Goal: Task Accomplishment & Management: Use online tool/utility

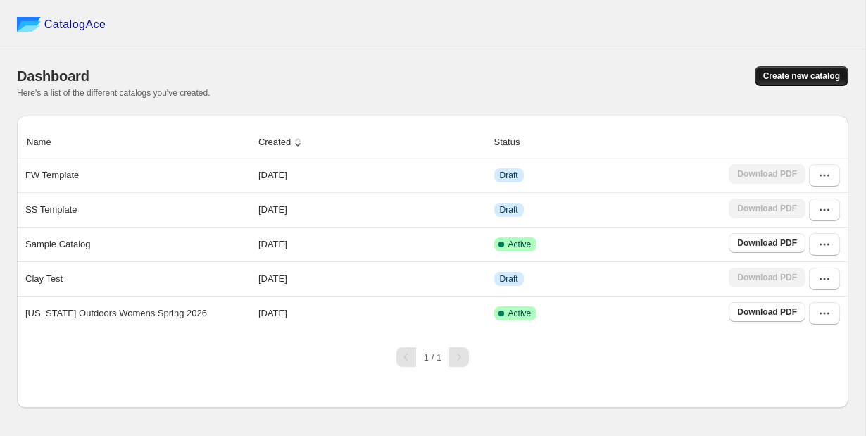
click at [789, 80] on span "Create new catalog" at bounding box center [801, 75] width 77 height 11
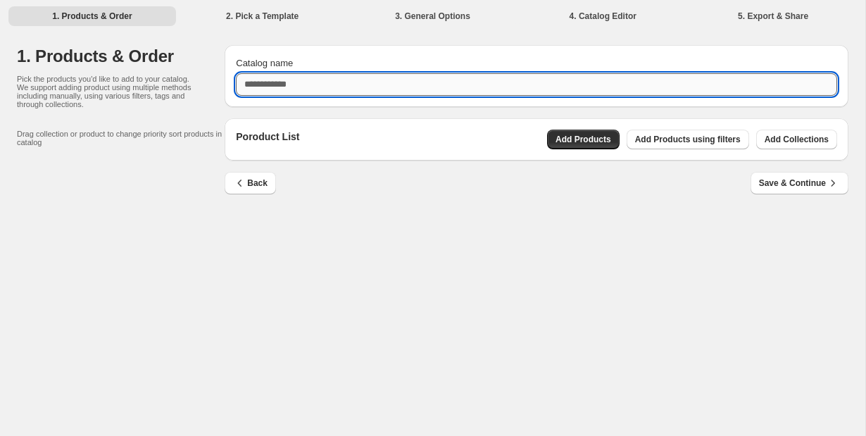
click at [539, 86] on input "Catalog name" at bounding box center [536, 84] width 601 height 23
click at [514, 92] on input "**********" at bounding box center [536, 84] width 601 height 23
type input "**********"
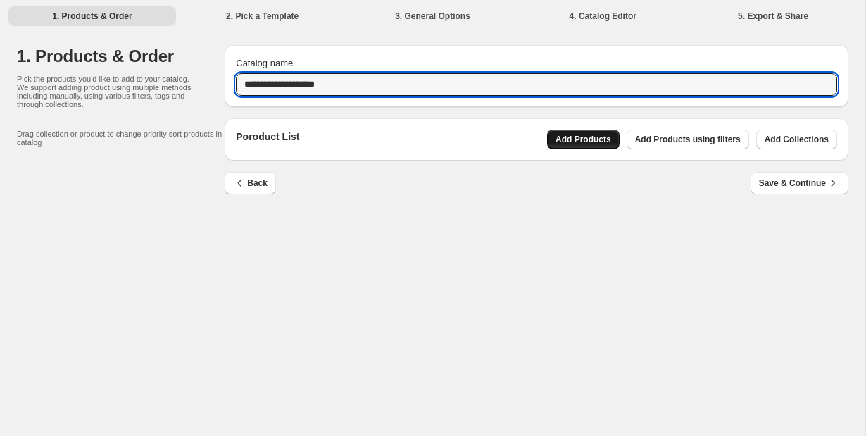
click at [595, 140] on span "Add Products" at bounding box center [583, 139] width 56 height 11
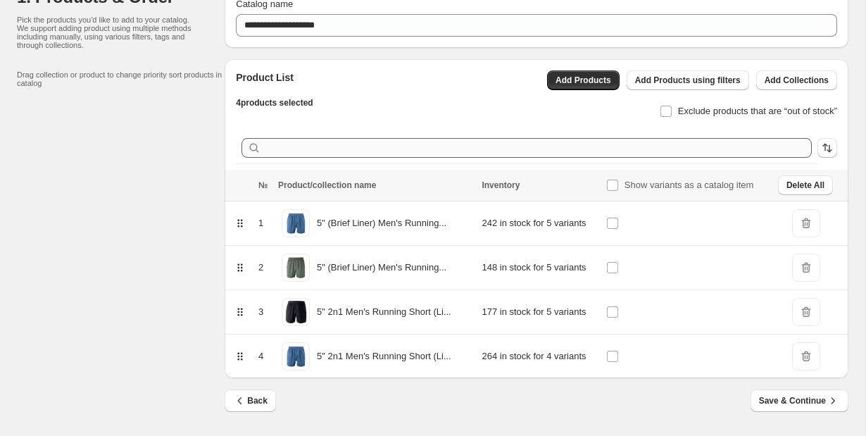
scroll to position [59, 0]
click at [781, 407] on span "Save & Continue" at bounding box center [799, 401] width 81 height 14
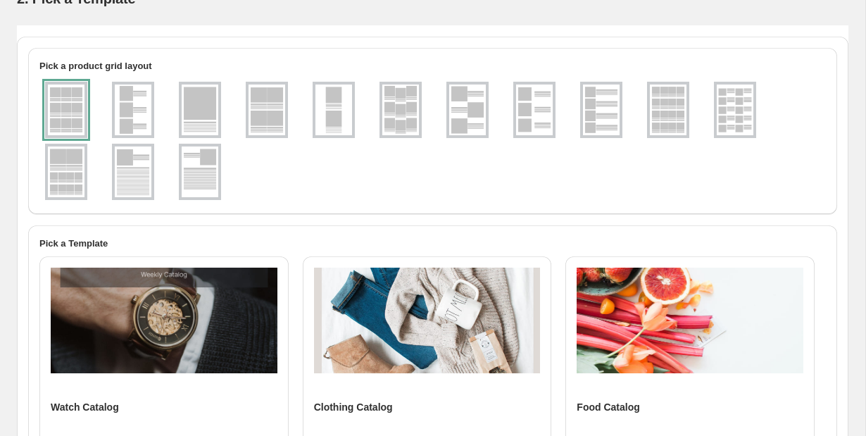
scroll to position [0, 0]
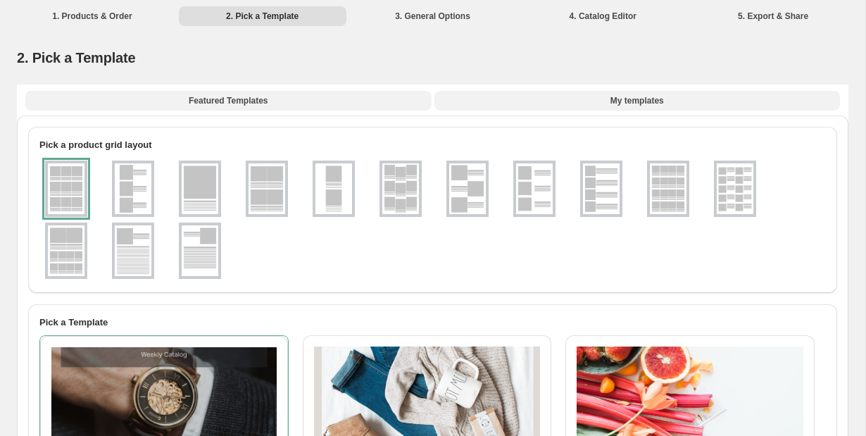
click at [634, 104] on span "My templates" at bounding box center [637, 100] width 54 height 11
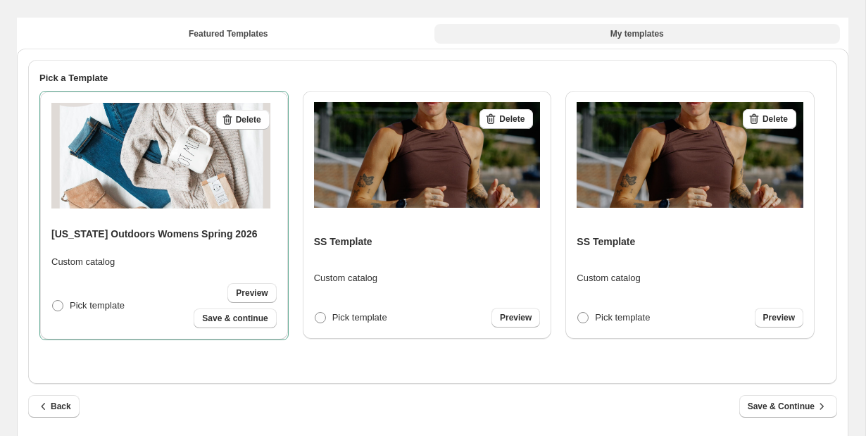
scroll to position [64, 0]
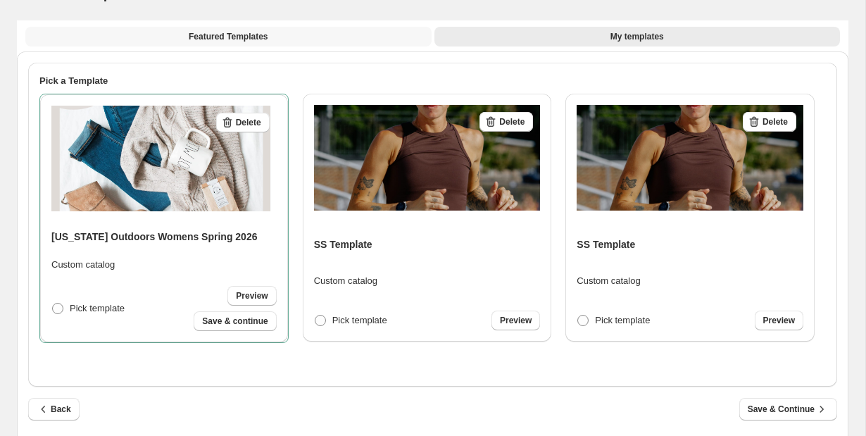
drag, startPoint x: 1, startPoint y: 189, endPoint x: 282, endPoint y: 36, distance: 320.1
click at [282, 36] on button "Featured Templates" at bounding box center [228, 37] width 406 height 20
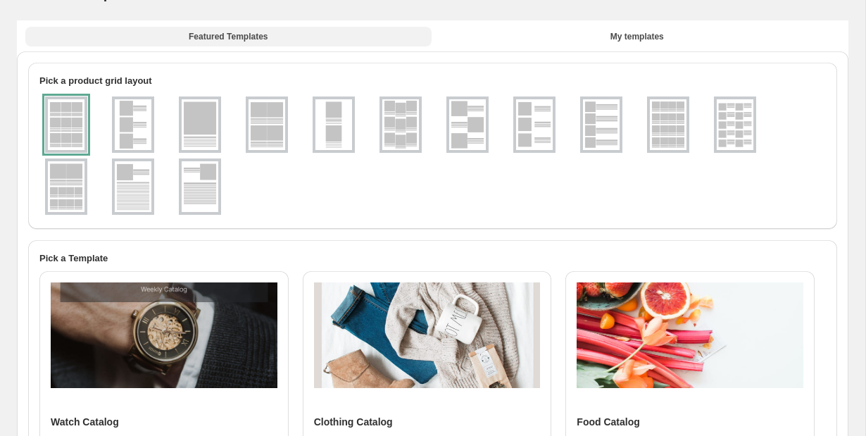
scroll to position [11, 0]
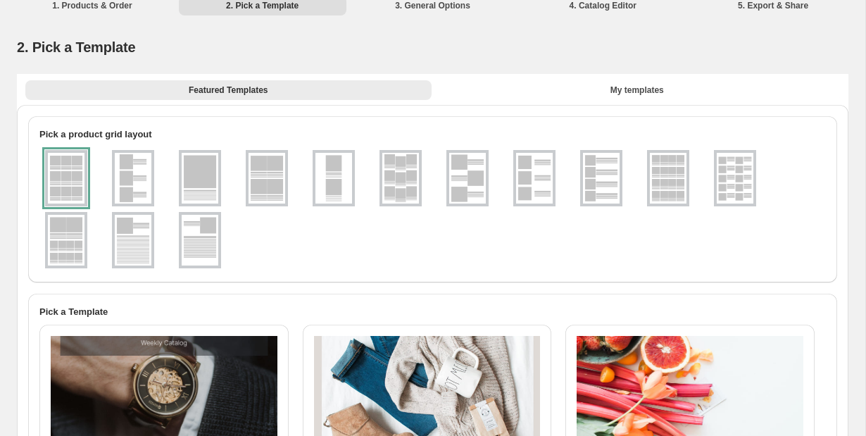
click at [532, 39] on div "2. Pick a Template" at bounding box center [432, 47] width 831 height 20
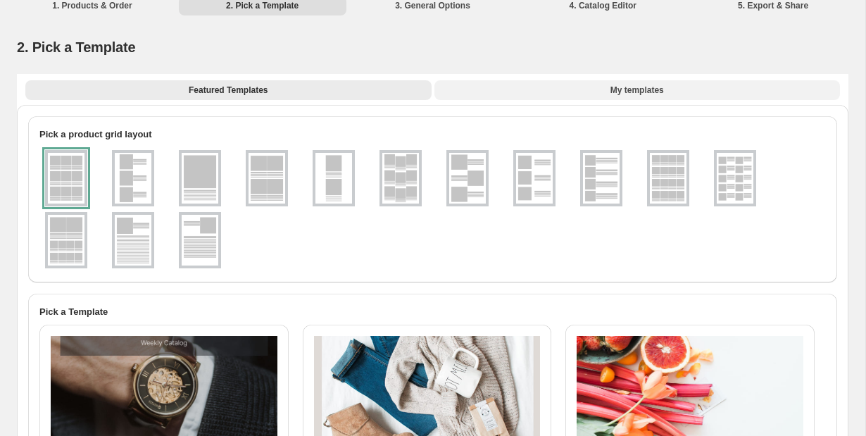
click at [605, 85] on button "My templates" at bounding box center [637, 90] width 406 height 20
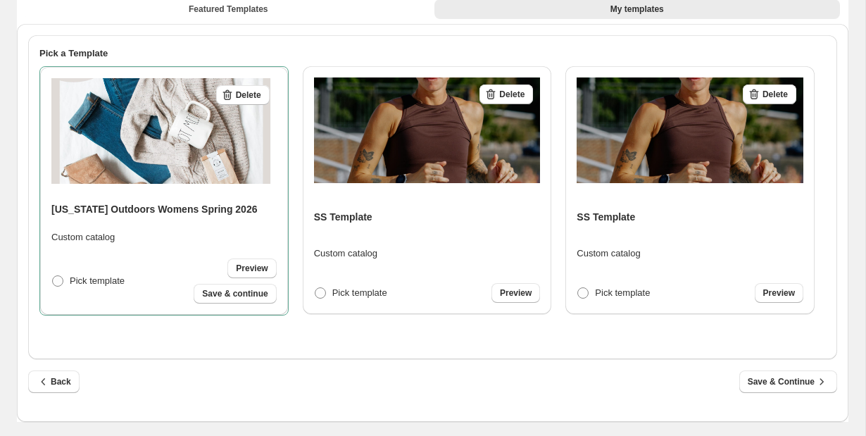
scroll to position [92, 0]
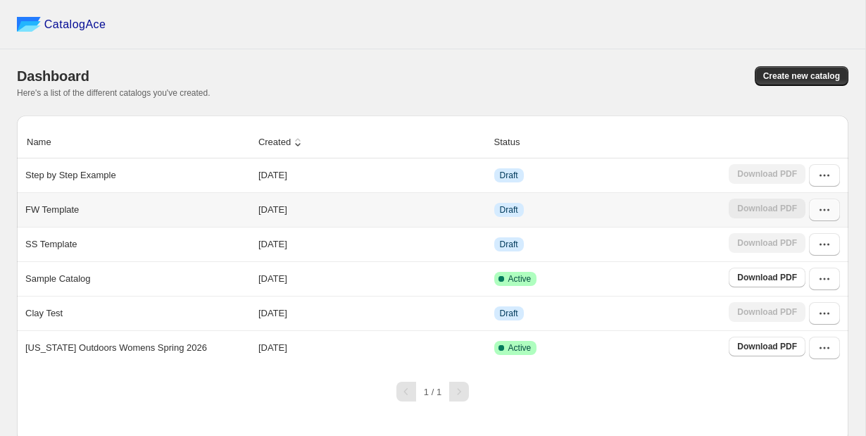
click at [830, 209] on icon "button" at bounding box center [824, 210] width 14 height 14
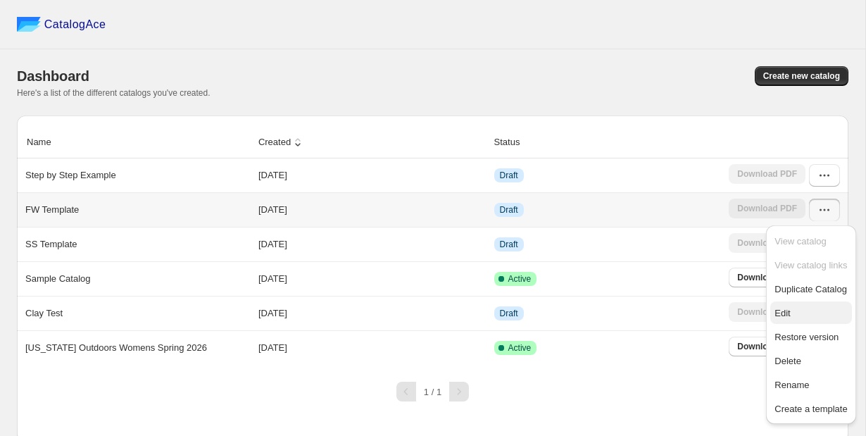
click at [785, 317] on span "Edit" at bounding box center [781, 313] width 15 height 11
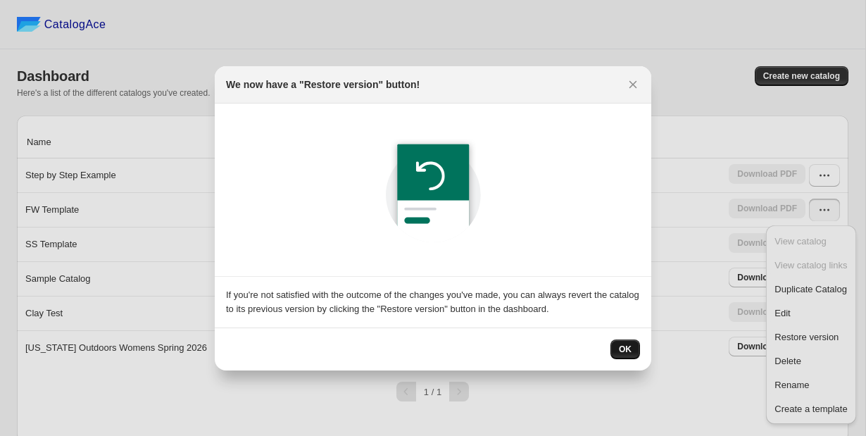
click at [631, 344] on span "OK" at bounding box center [625, 349] width 13 height 11
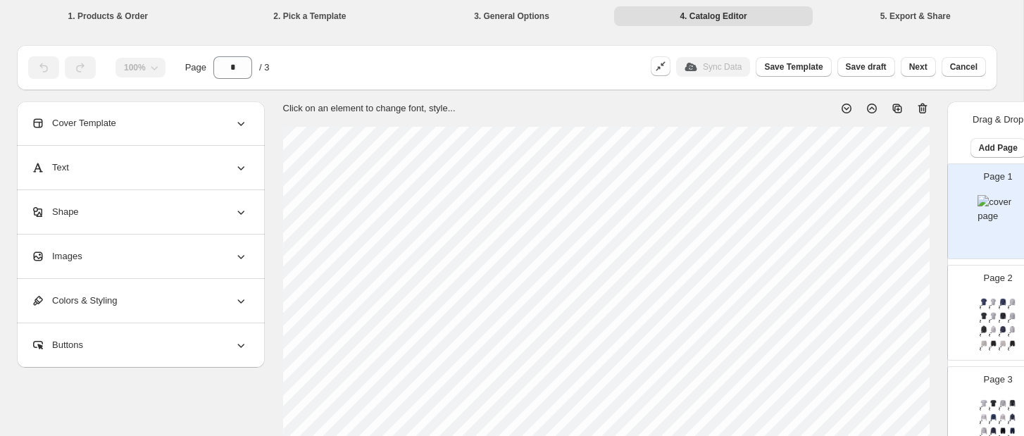
click at [865, 318] on img at bounding box center [1002, 316] width 9 height 8
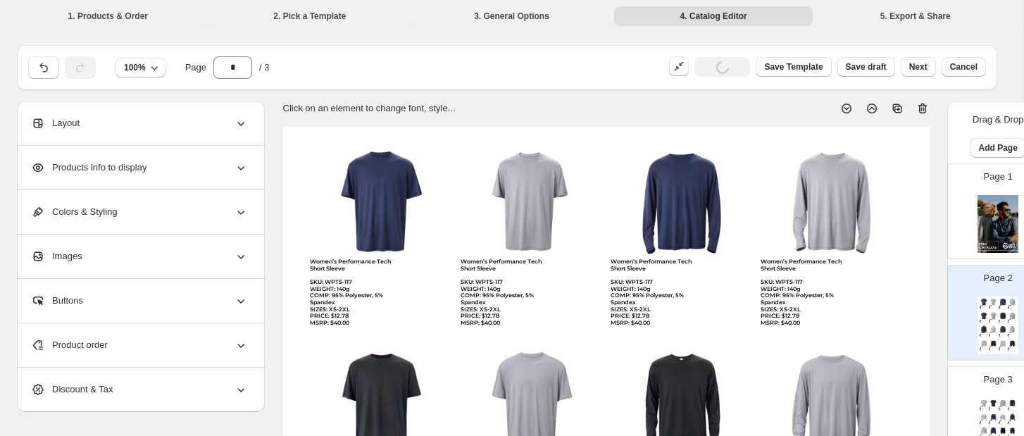
click at [865, 239] on img at bounding box center [997, 224] width 41 height 58
type input "*"
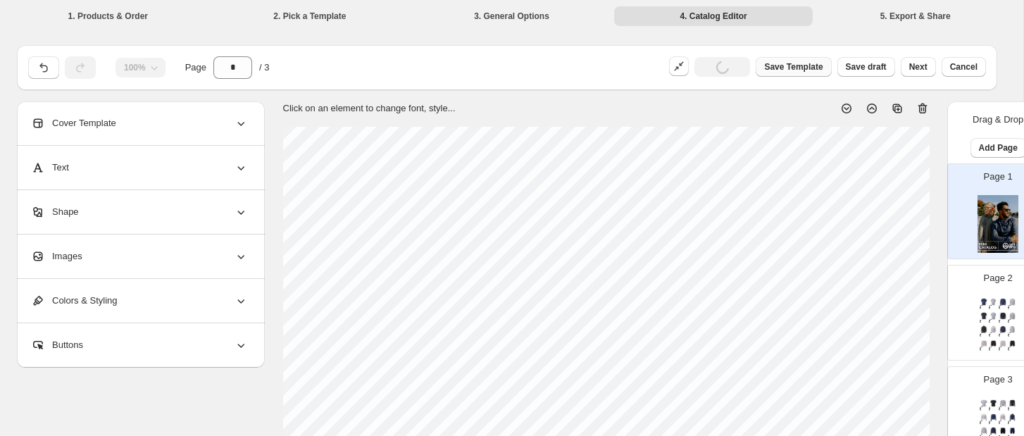
click at [818, 70] on span "Save Template" at bounding box center [793, 66] width 58 height 11
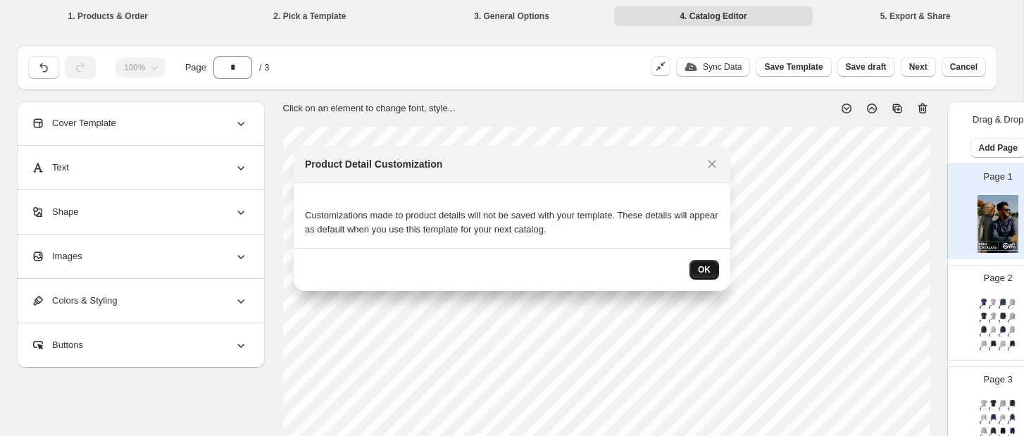
click at [708, 271] on span "OK" at bounding box center [704, 269] width 13 height 11
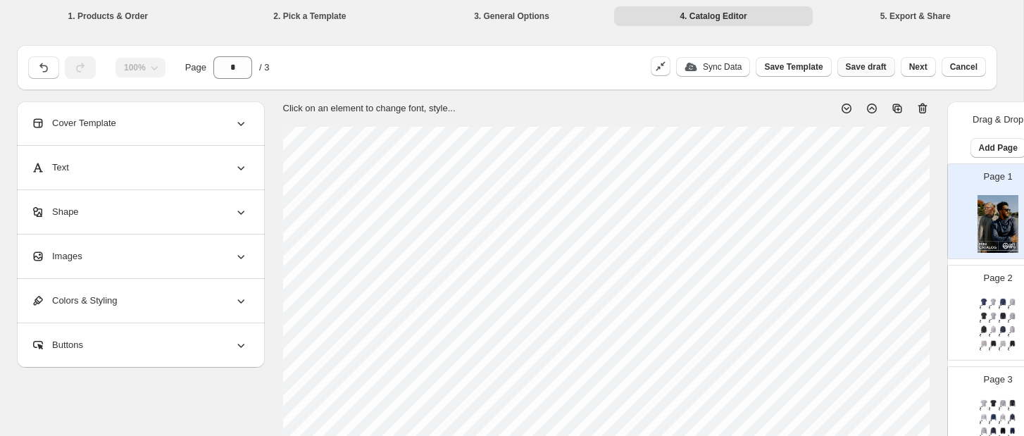
click at [855, 69] on span "Save draft" at bounding box center [866, 66] width 41 height 11
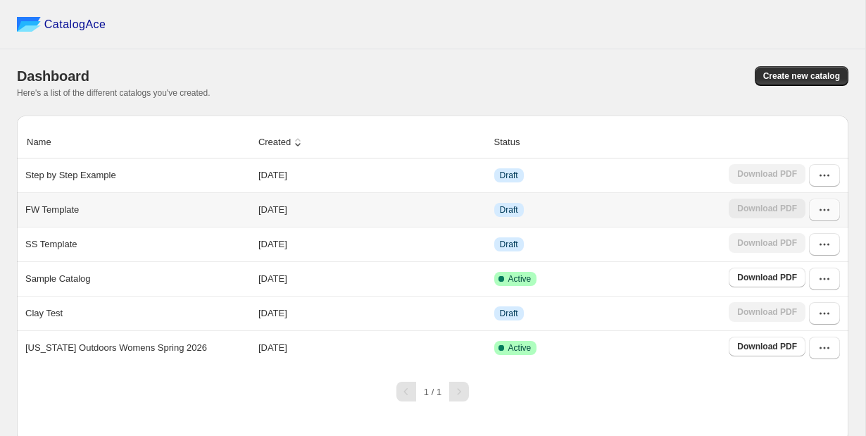
click at [824, 206] on icon "button" at bounding box center [824, 210] width 14 height 14
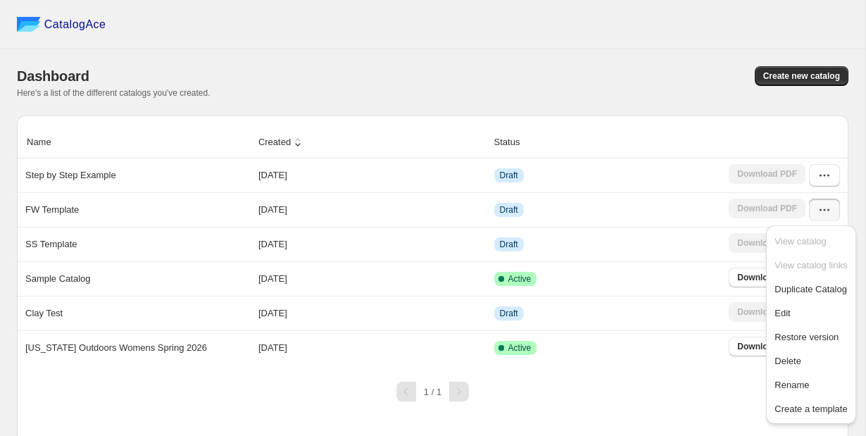
click at [703, 63] on div "Dashboard Create new catalog Here's a list of the different catalogs you've cre…" at bounding box center [432, 82] width 831 height 66
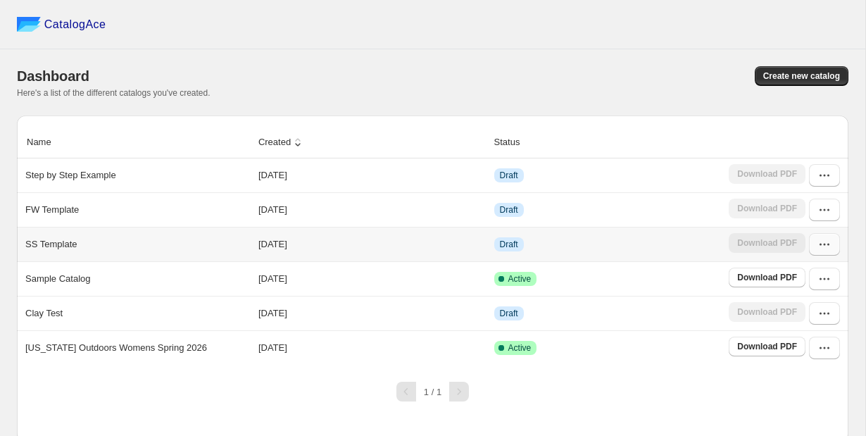
click at [827, 245] on icon "button" at bounding box center [824, 244] width 14 height 14
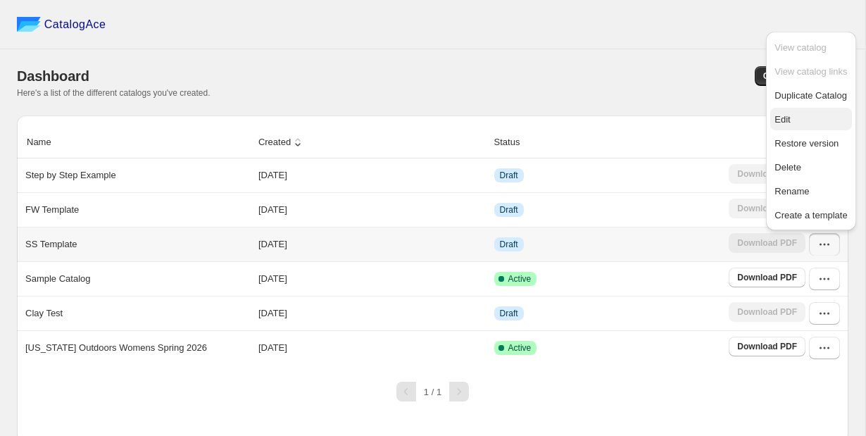
click at [798, 120] on span "Edit" at bounding box center [810, 120] width 73 height 14
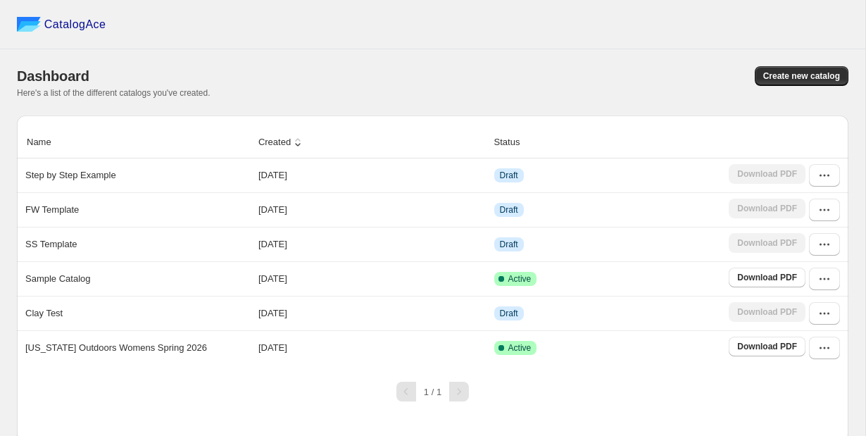
click at [784, 86] on div "Dashboard Create new catalog Here's a list of the different catalogs you've cre…" at bounding box center [432, 82] width 831 height 32
click at [784, 82] on button "Create new catalog" at bounding box center [802, 76] width 94 height 20
click at [829, 244] on icon "button" at bounding box center [824, 244] width 14 height 14
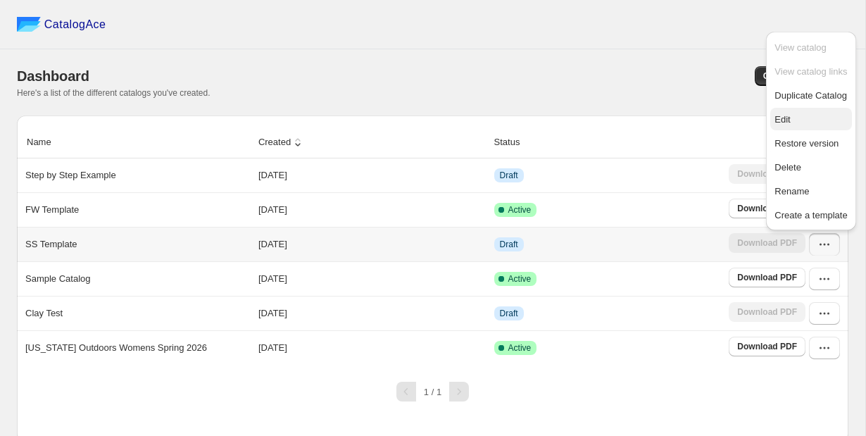
click at [795, 121] on span "Edit" at bounding box center [810, 120] width 73 height 14
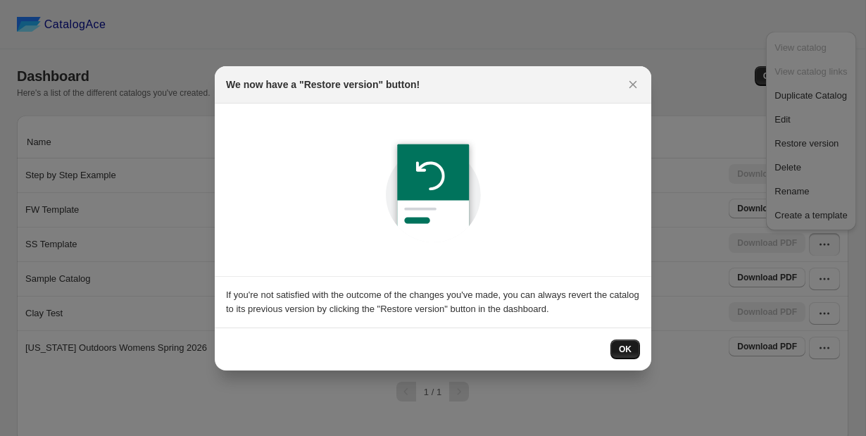
click at [622, 344] on span "OK" at bounding box center [625, 349] width 13 height 11
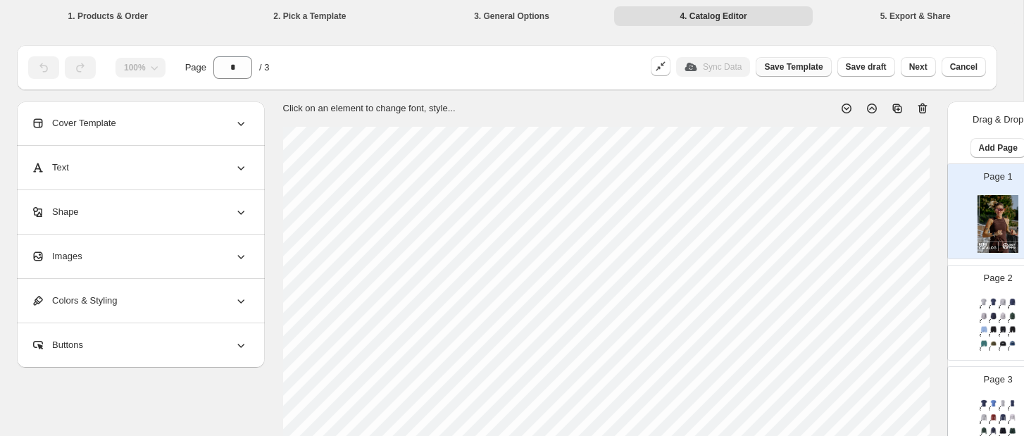
click at [786, 70] on span "Save Template" at bounding box center [793, 66] width 58 height 11
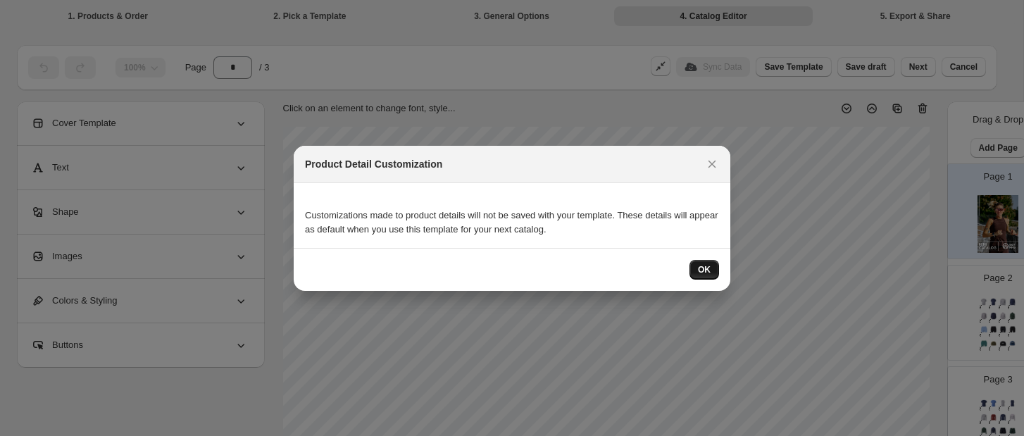
click at [704, 265] on span "OK" at bounding box center [704, 269] width 13 height 11
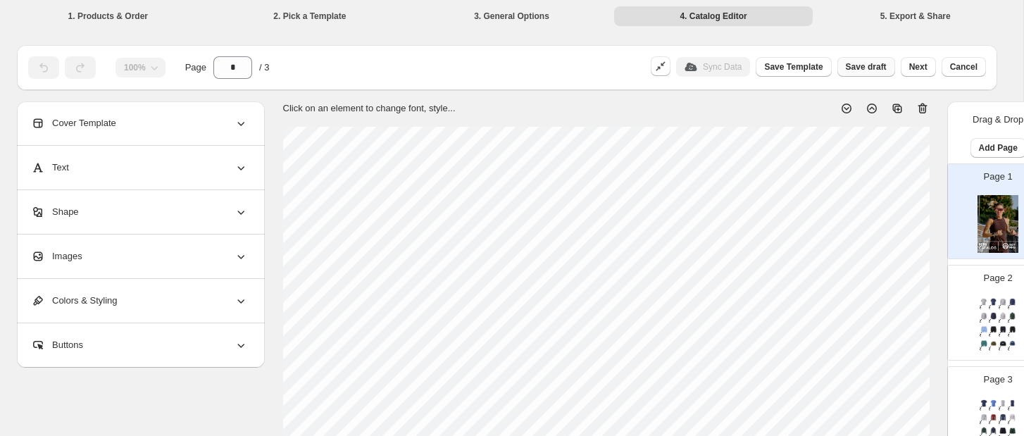
click at [862, 70] on span "Save draft" at bounding box center [866, 66] width 41 height 11
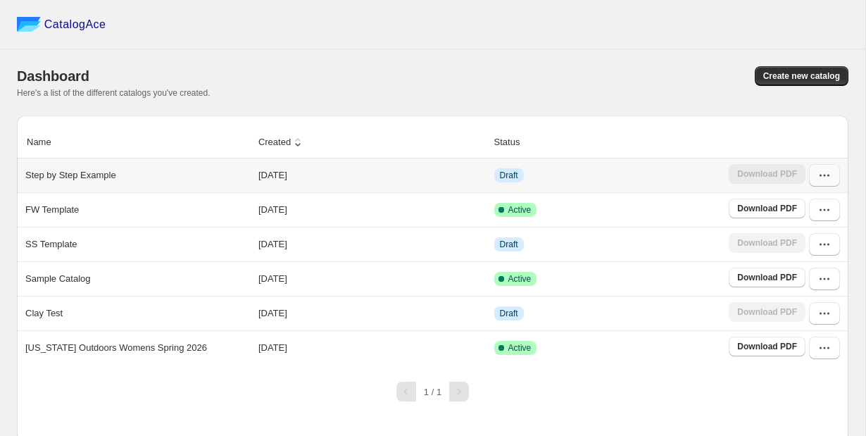
click at [829, 180] on icon "button" at bounding box center [824, 175] width 14 height 14
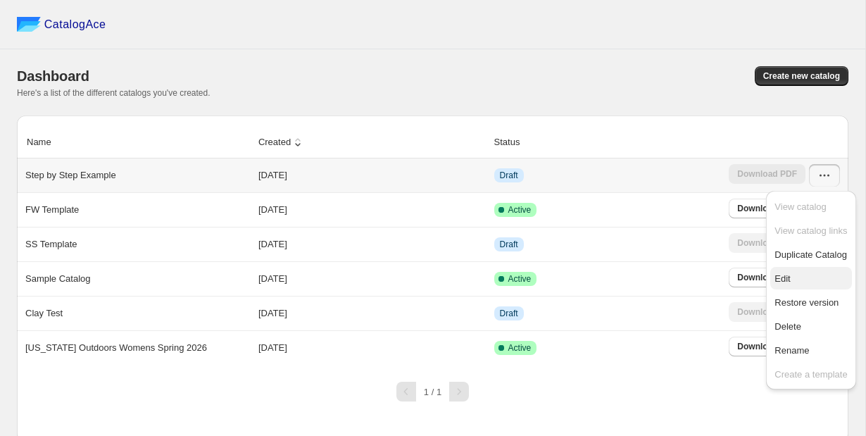
click at [789, 276] on span "Edit" at bounding box center [781, 278] width 15 height 11
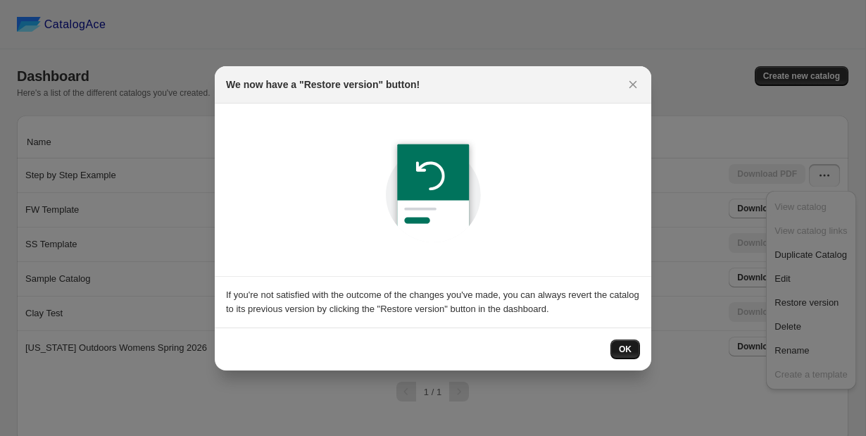
click at [629, 346] on span "OK" at bounding box center [625, 349] width 13 height 11
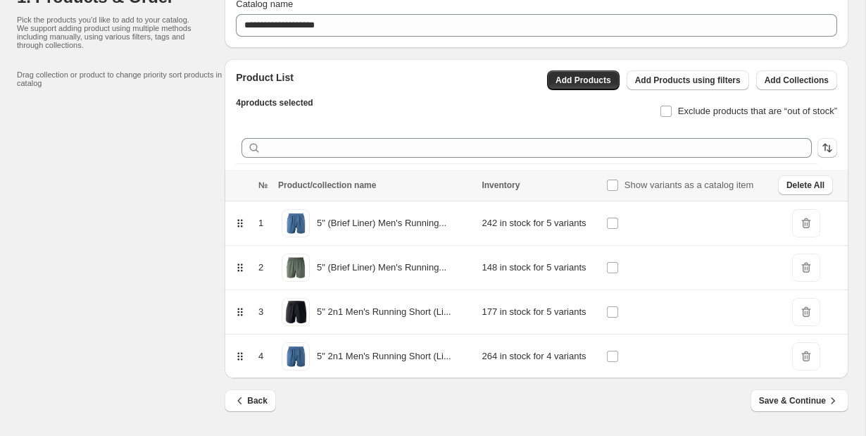
scroll to position [59, 0]
click at [786, 396] on span "Save & Continue" at bounding box center [799, 401] width 81 height 14
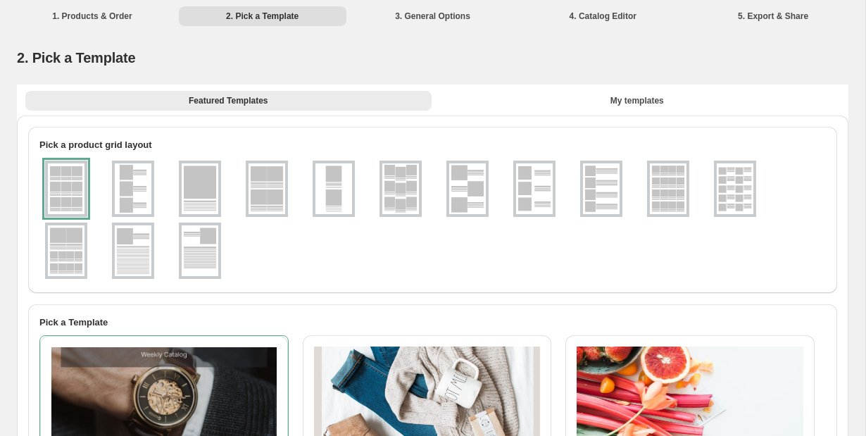
scroll to position [30, 0]
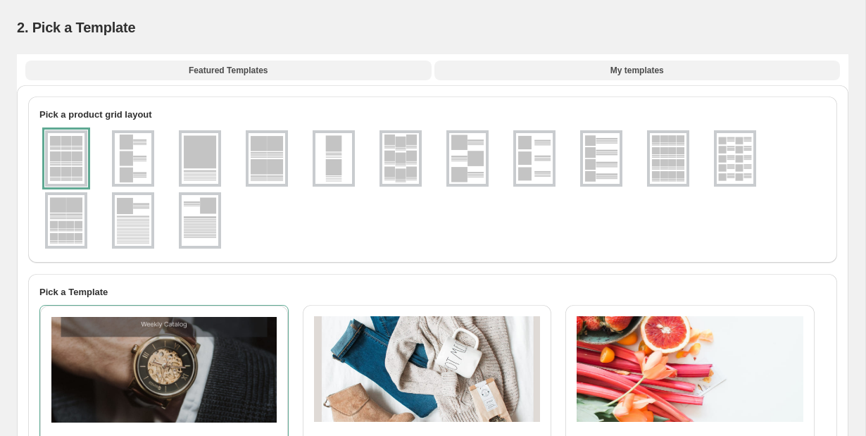
click at [657, 70] on span "My templates" at bounding box center [637, 70] width 54 height 11
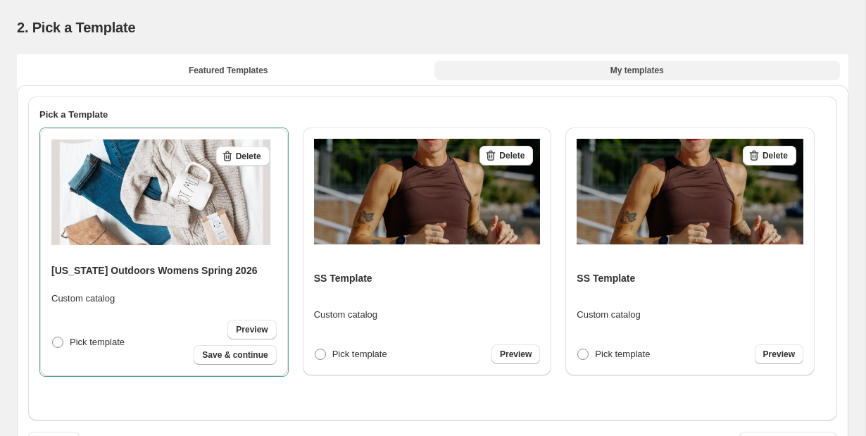
scroll to position [27, 0]
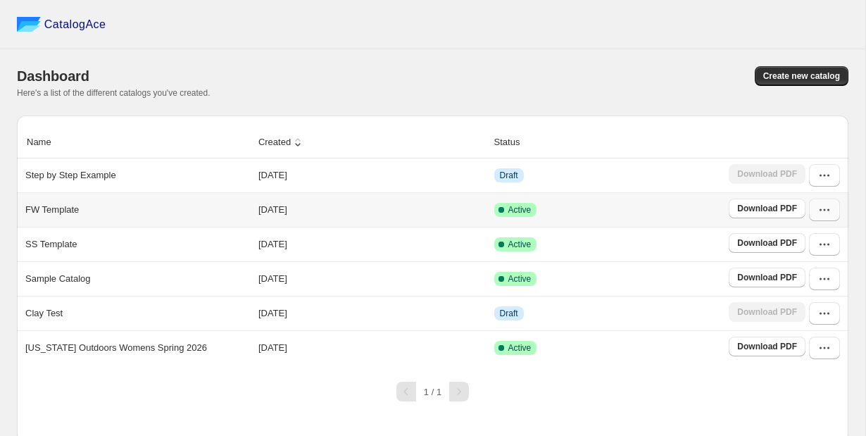
click at [832, 214] on button "button" at bounding box center [824, 210] width 31 height 23
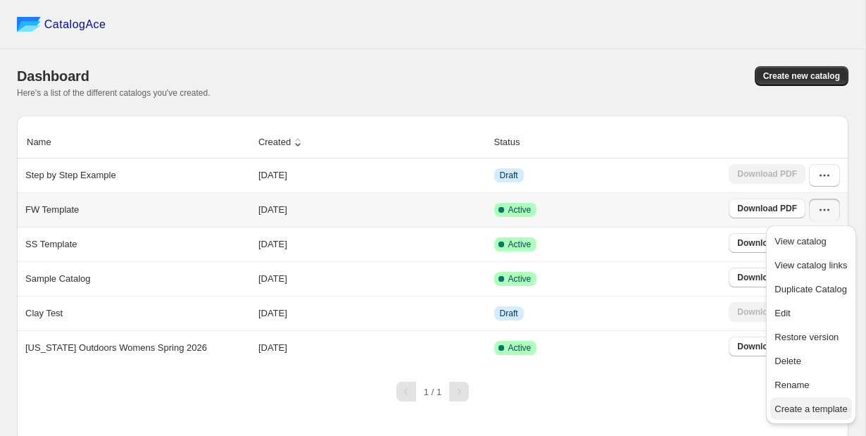
click at [817, 406] on span "Create a template" at bounding box center [810, 408] width 73 height 11
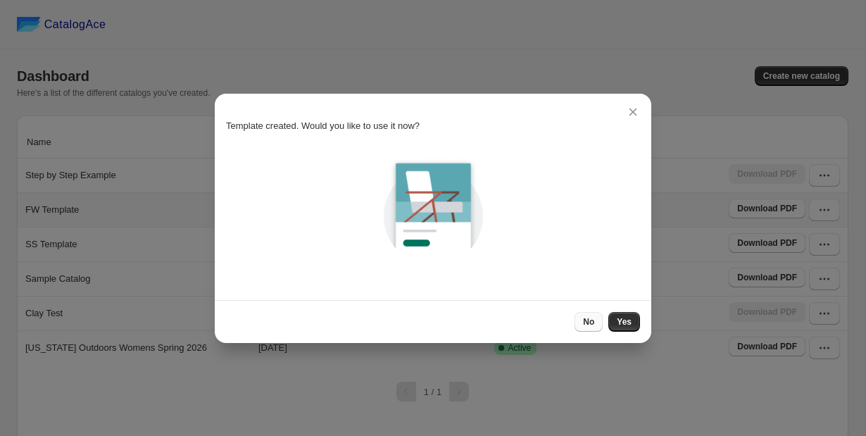
click at [595, 324] on button "No" at bounding box center [589, 322] width 28 height 20
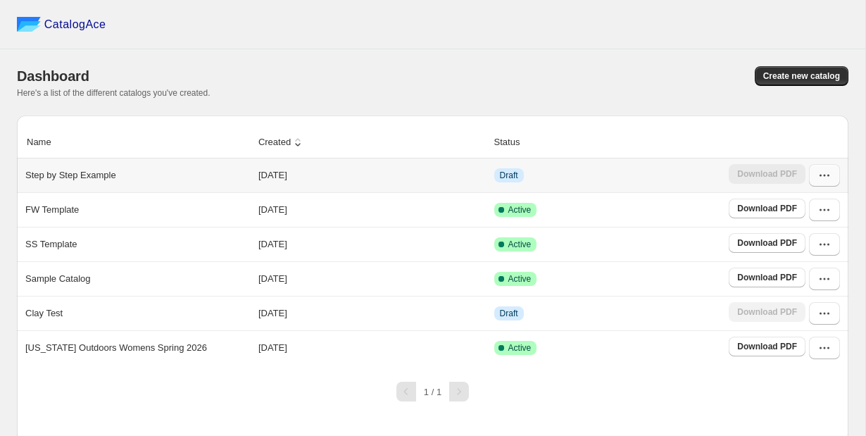
click at [824, 173] on icon "button" at bounding box center [824, 175] width 14 height 14
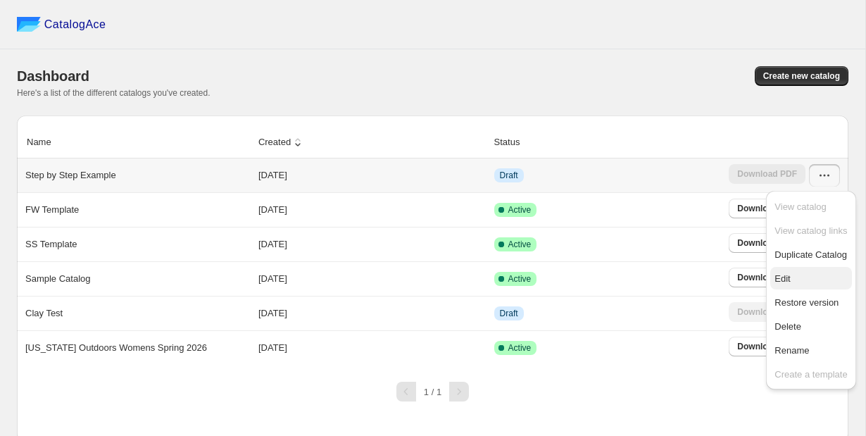
click at [793, 282] on span "Edit" at bounding box center [810, 279] width 73 height 14
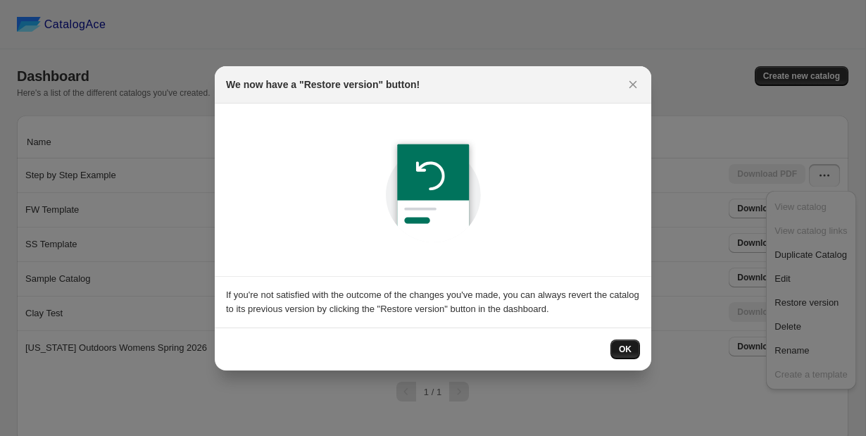
click at [626, 347] on span "OK" at bounding box center [625, 349] width 13 height 11
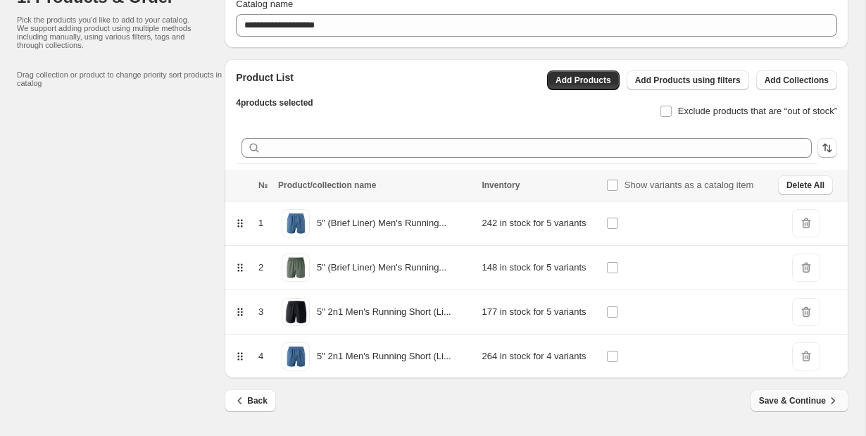
click at [792, 404] on span "Save & Continue" at bounding box center [799, 401] width 81 height 14
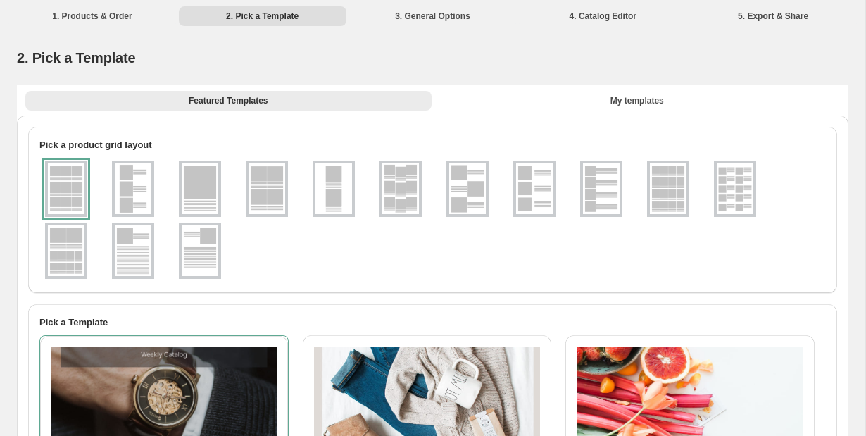
scroll to position [61, 0]
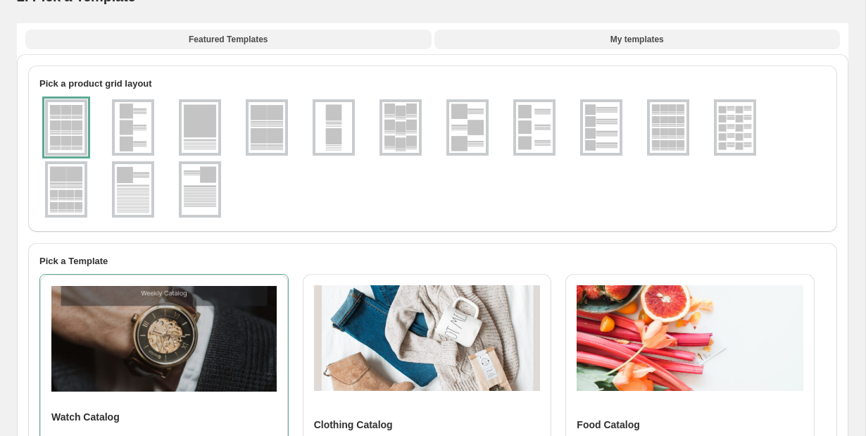
click at [641, 46] on button "My templates" at bounding box center [637, 40] width 406 height 20
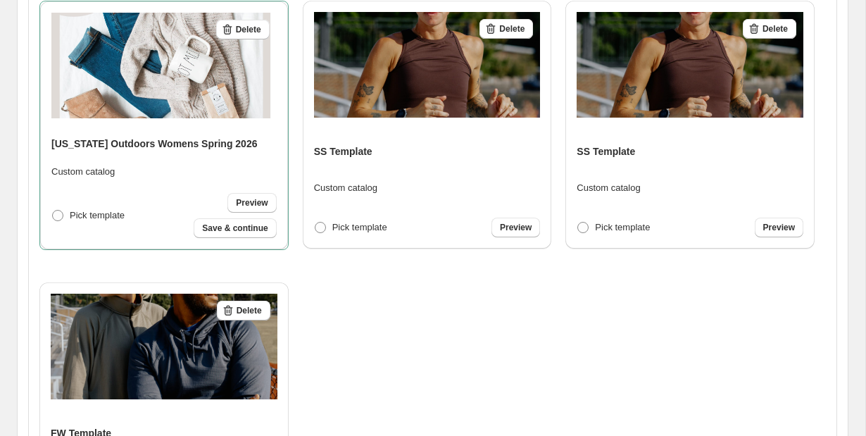
scroll to position [161, 0]
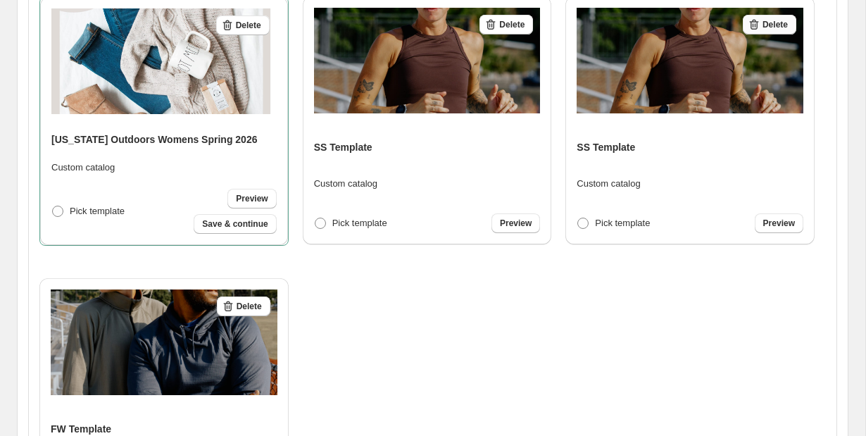
click at [773, 26] on span "Delete" at bounding box center [774, 24] width 25 height 11
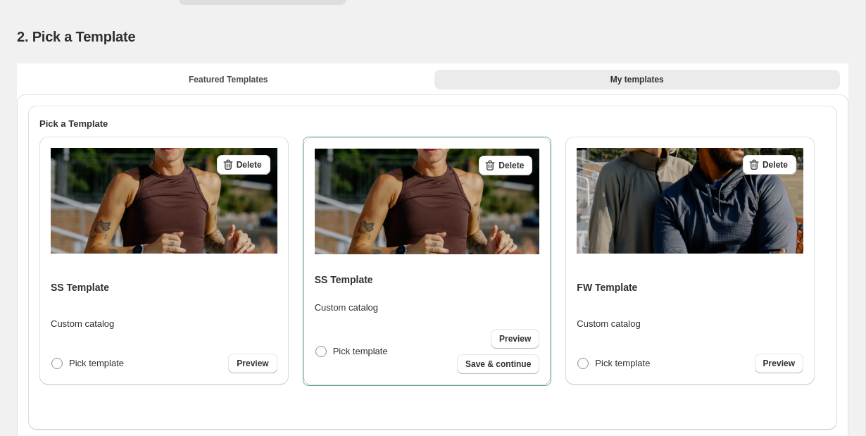
scroll to position [20, 0]
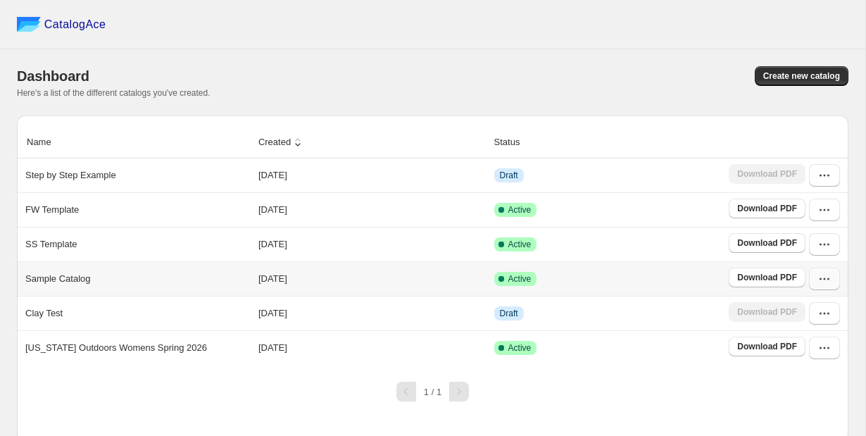
click at [824, 281] on icon "button" at bounding box center [824, 279] width 14 height 14
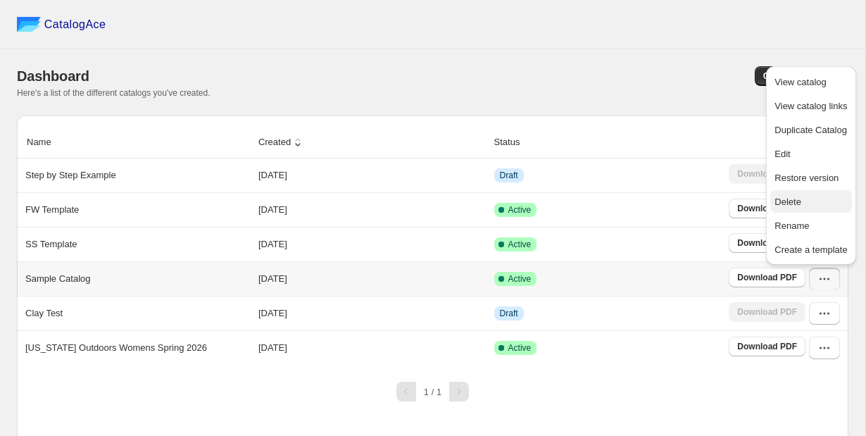
click at [815, 203] on span "Delete" at bounding box center [810, 202] width 73 height 14
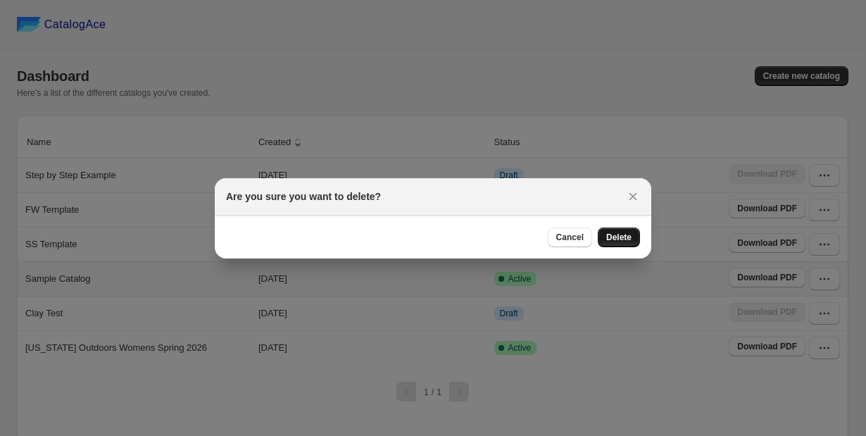
click at [625, 237] on span "Delete" at bounding box center [618, 237] width 25 height 11
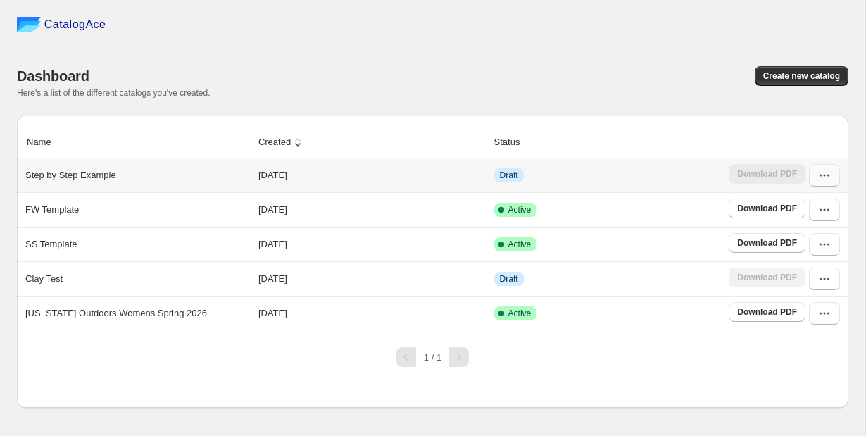
click at [827, 179] on icon "button" at bounding box center [824, 175] width 14 height 14
click at [800, 281] on span "Edit" at bounding box center [810, 279] width 73 height 14
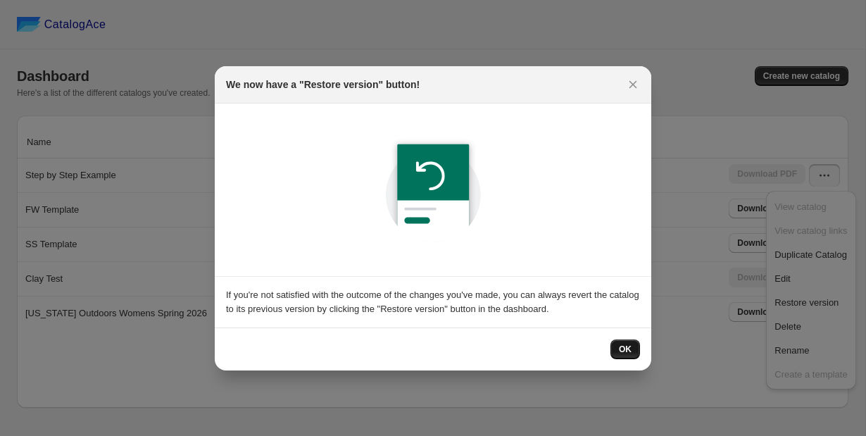
click at [622, 342] on button "OK" at bounding box center [625, 349] width 30 height 20
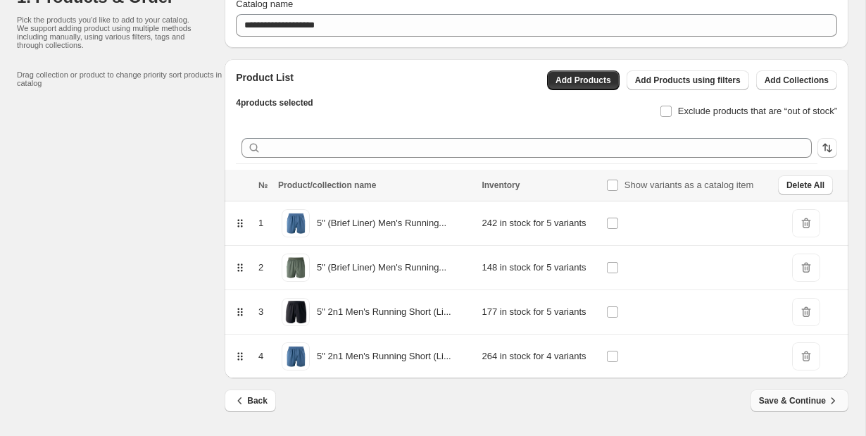
click at [775, 403] on span "Save & Continue" at bounding box center [799, 401] width 81 height 14
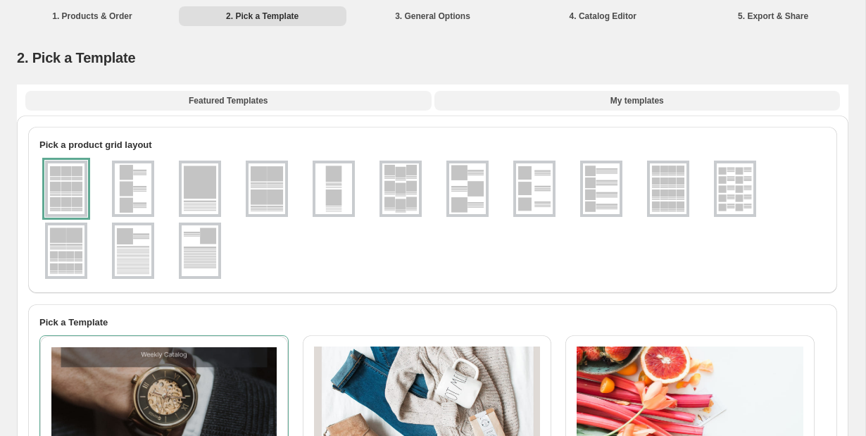
click at [616, 108] on button "My templates" at bounding box center [637, 101] width 406 height 20
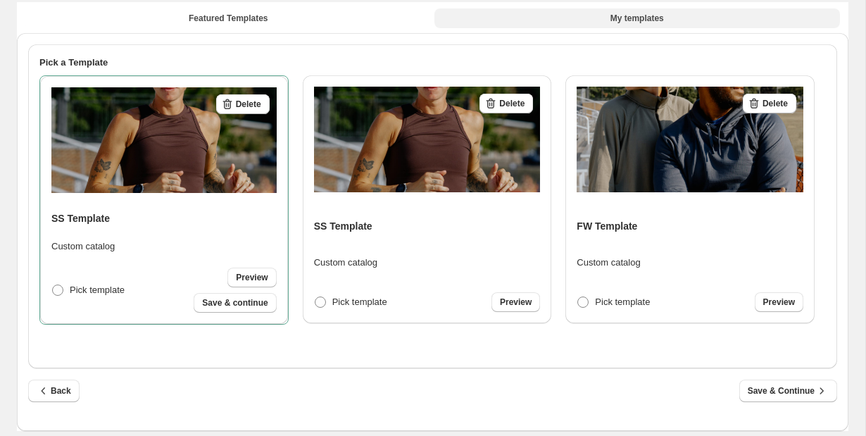
scroll to position [79, 0]
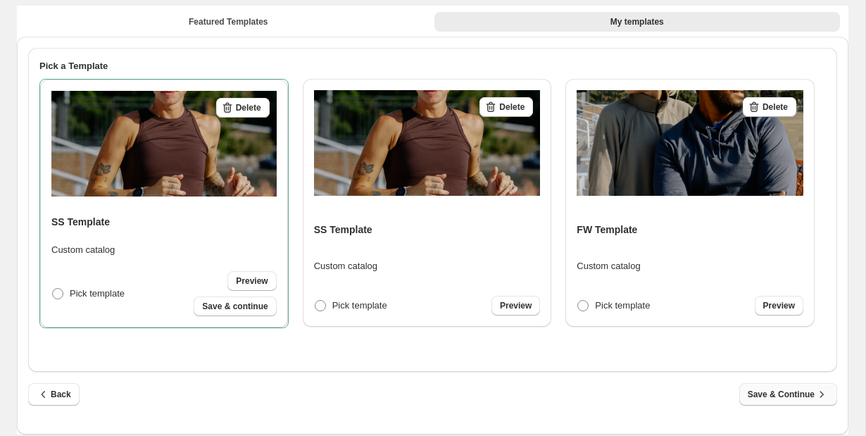
click at [800, 396] on span "Save & Continue" at bounding box center [788, 394] width 81 height 14
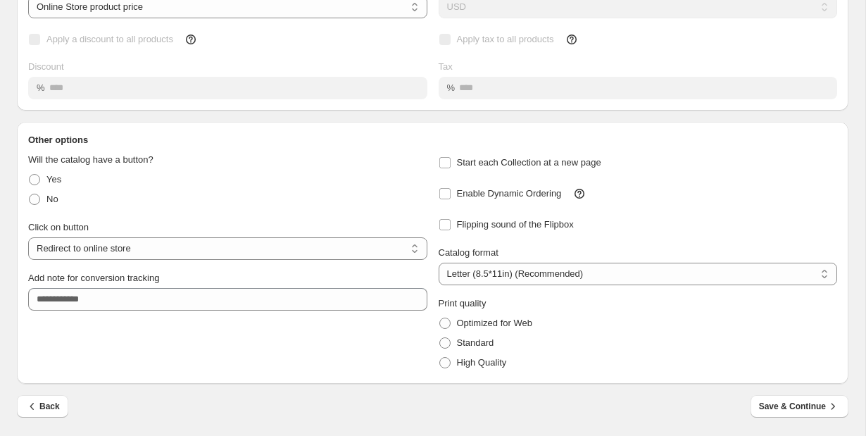
scroll to position [156, 0]
click at [445, 368] on span at bounding box center [444, 362] width 11 height 11
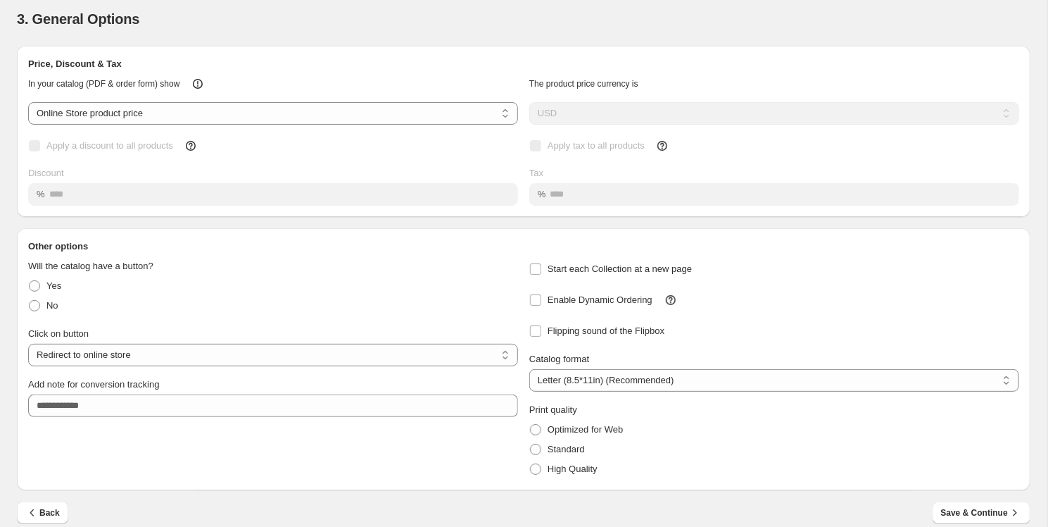
scroll to position [46, 0]
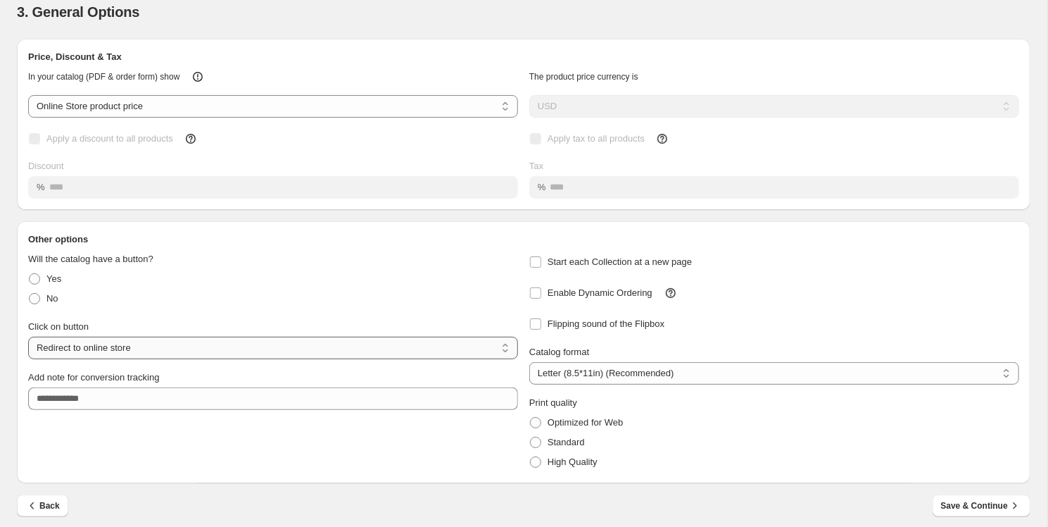
select select "**********"
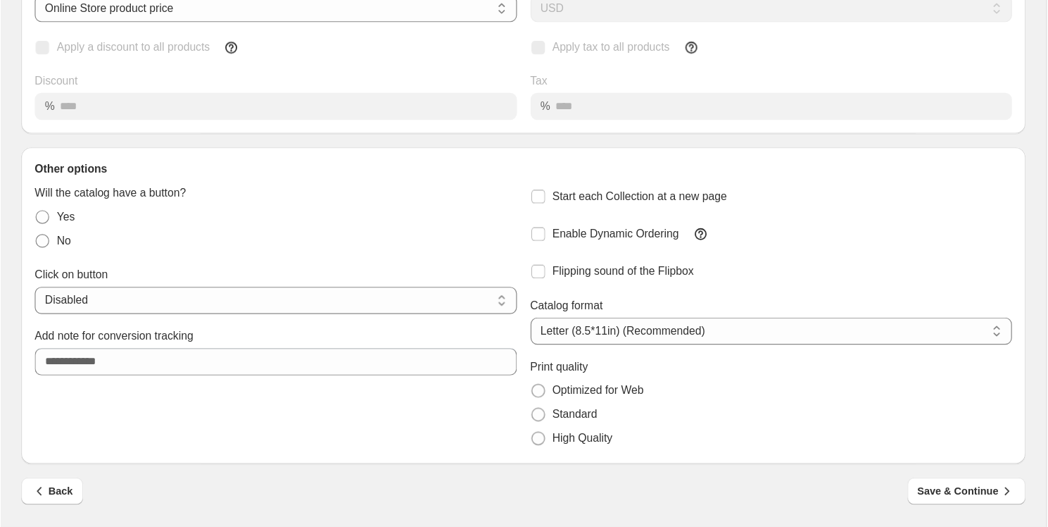
scroll to position [79, 0]
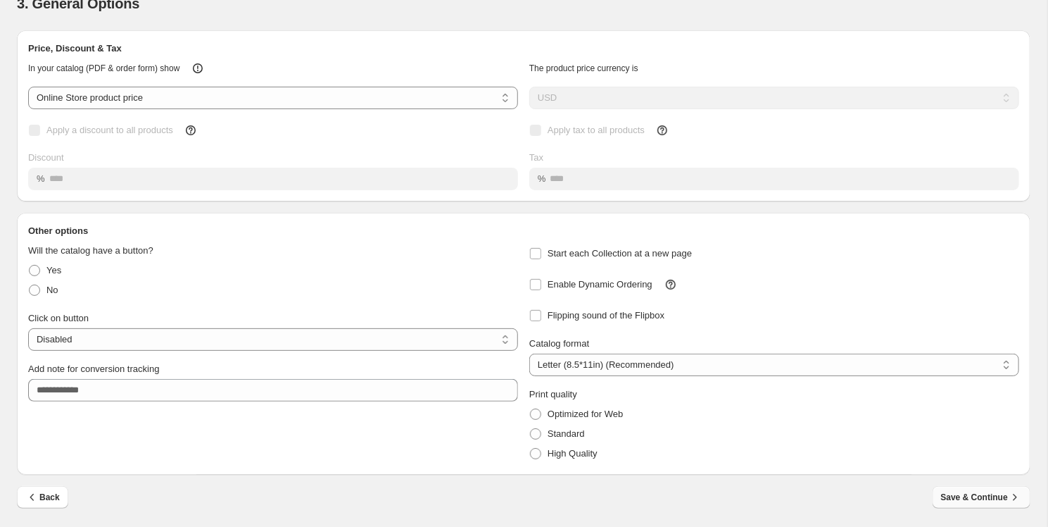
click at [865, 435] on span "Save & Continue" at bounding box center [981, 497] width 81 height 14
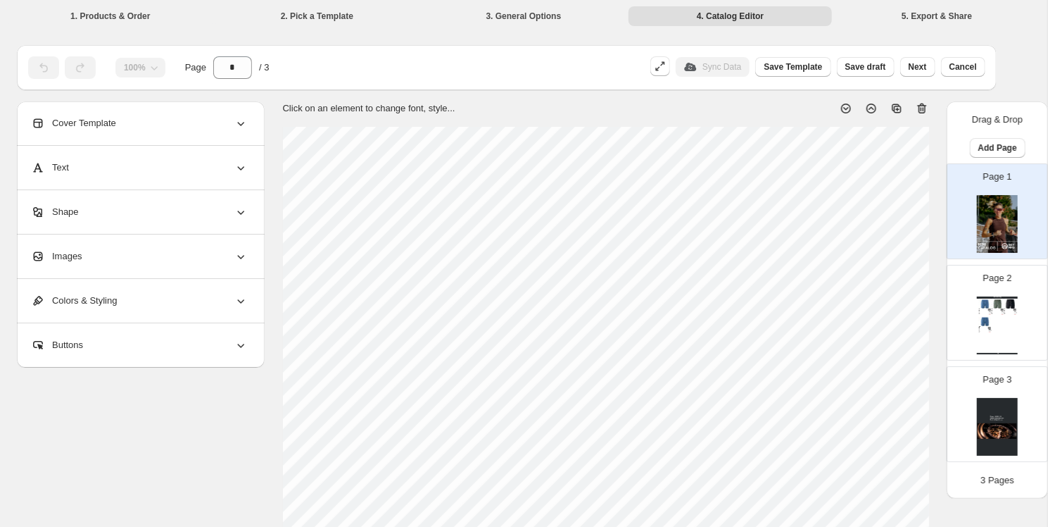
click at [865, 294] on div "Page 2 Watch Catalog 5" (Brief Liner) Men's Running Short 1.0 - Blue Ashes - S …" at bounding box center [992, 307] width 89 height 94
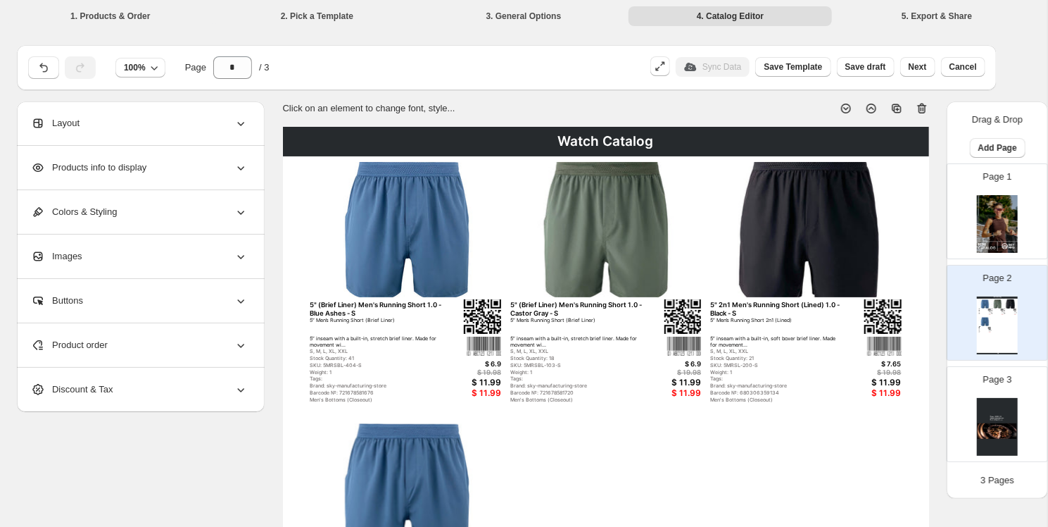
click at [865, 416] on img at bounding box center [997, 427] width 41 height 58
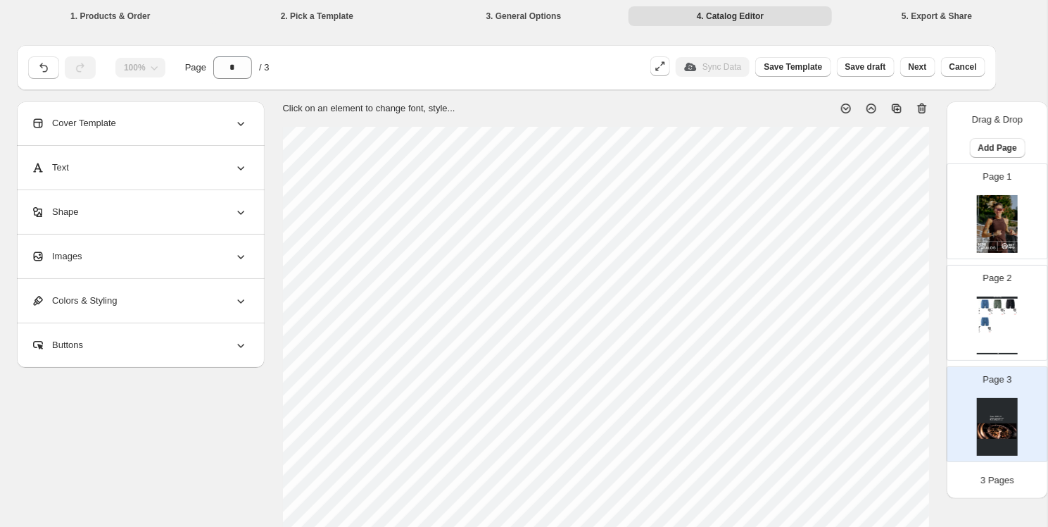
click at [865, 215] on img at bounding box center [997, 224] width 41 height 58
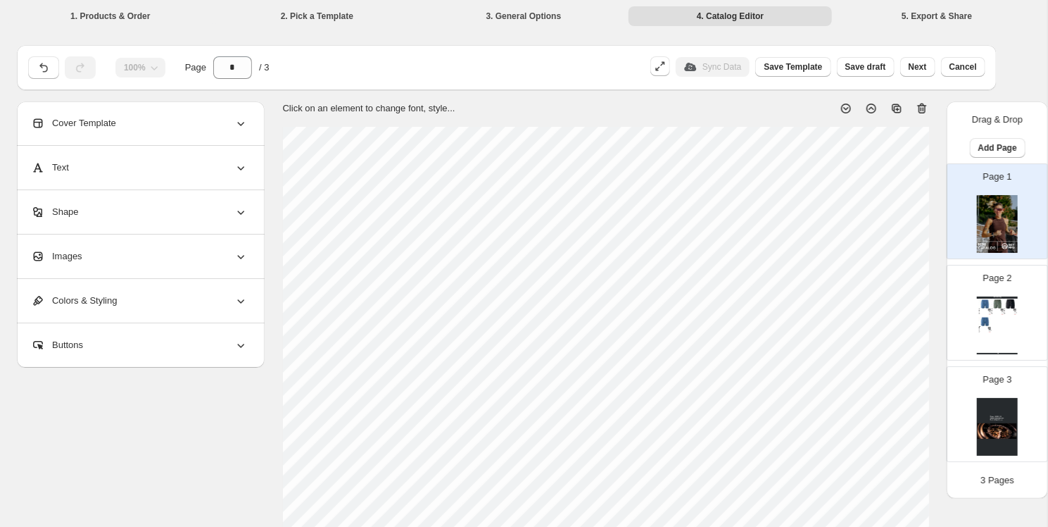
click at [241, 125] on icon at bounding box center [241, 124] width 7 height 4
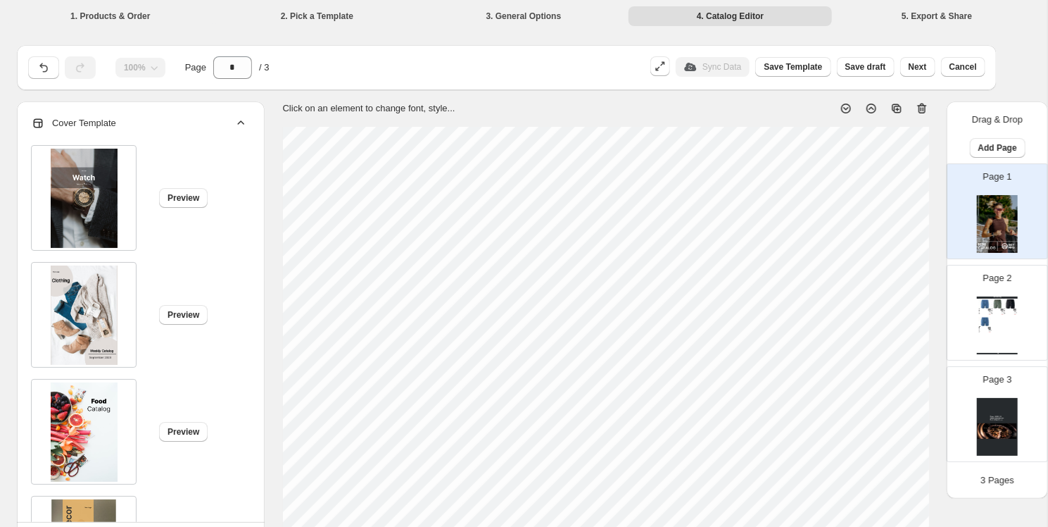
click at [241, 125] on icon at bounding box center [241, 123] width 14 height 14
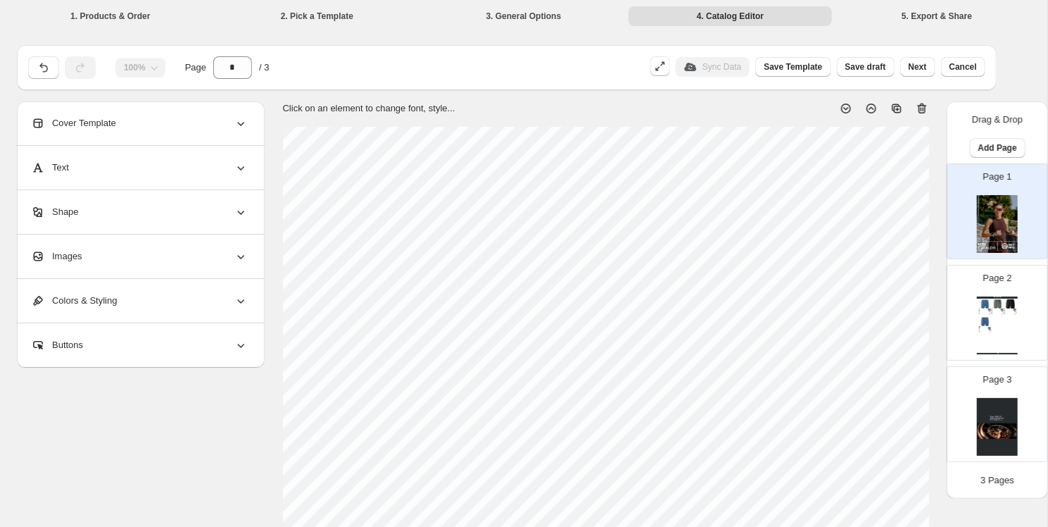
click at [242, 168] on icon at bounding box center [241, 168] width 7 height 4
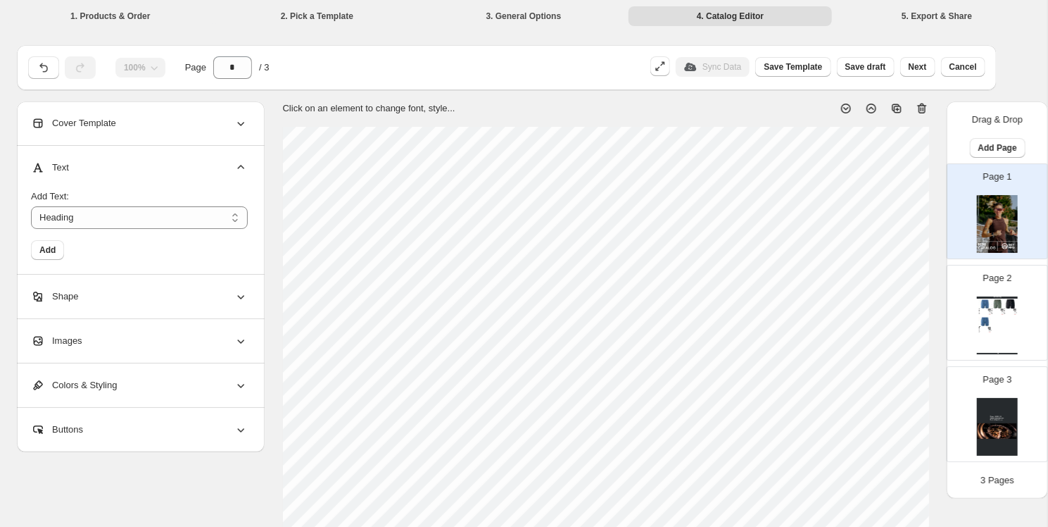
click at [242, 168] on icon at bounding box center [241, 168] width 14 height 14
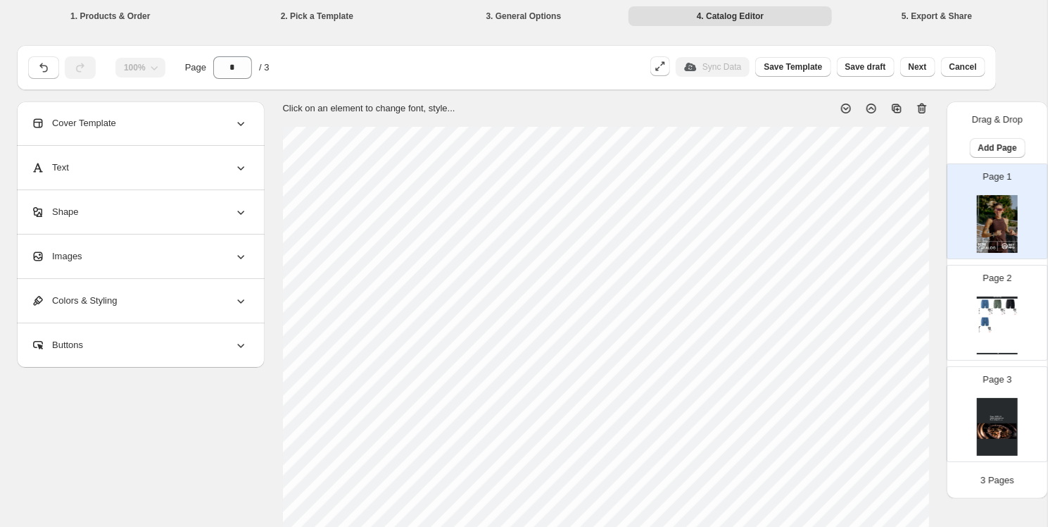
click at [865, 420] on img at bounding box center [997, 427] width 41 height 58
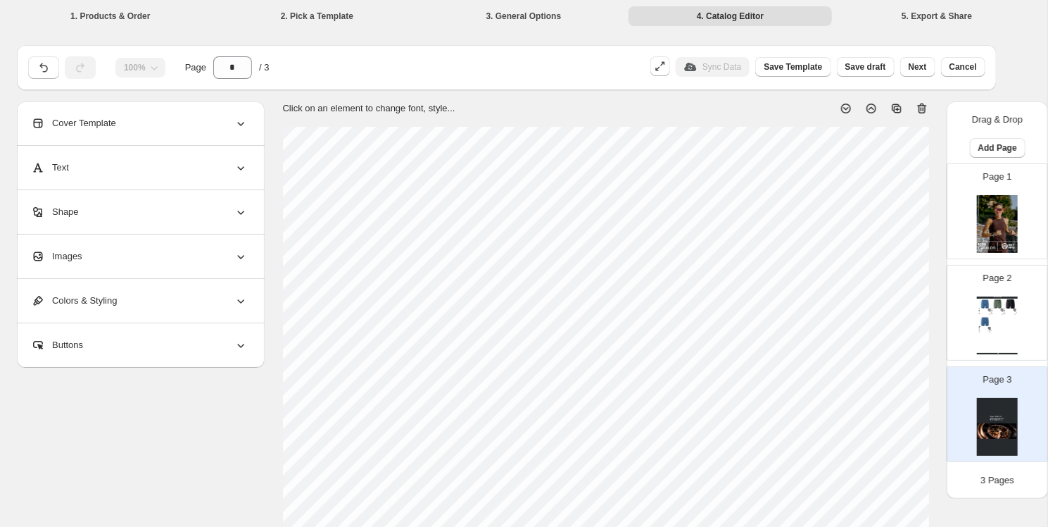
click at [865, 107] on icon at bounding box center [921, 108] width 9 height 11
type input "*"
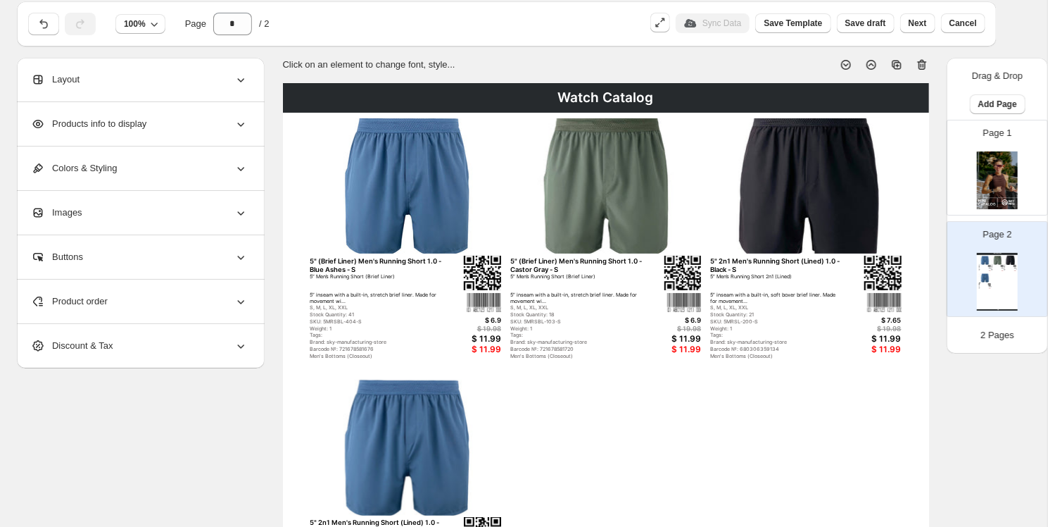
scroll to position [39, 0]
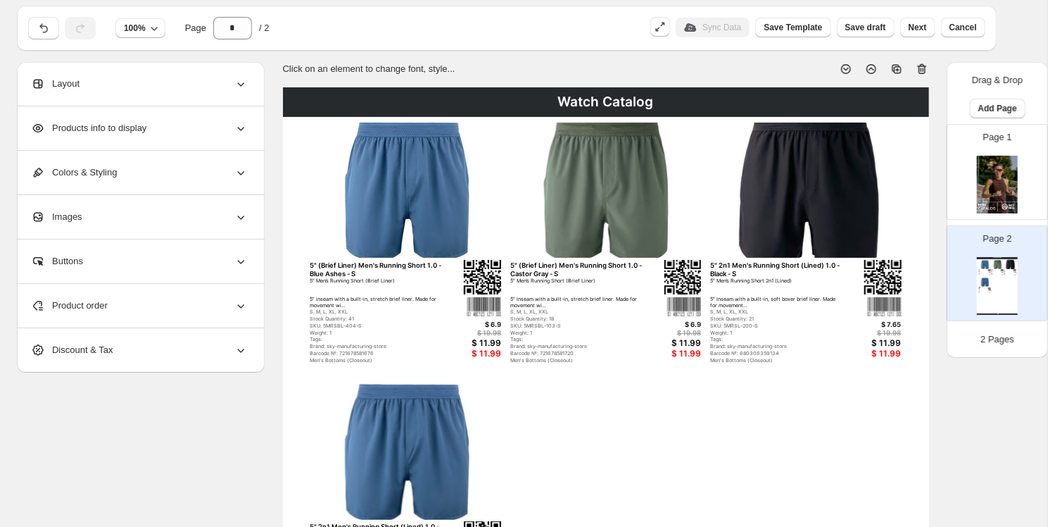
click at [243, 81] on icon at bounding box center [241, 84] width 14 height 14
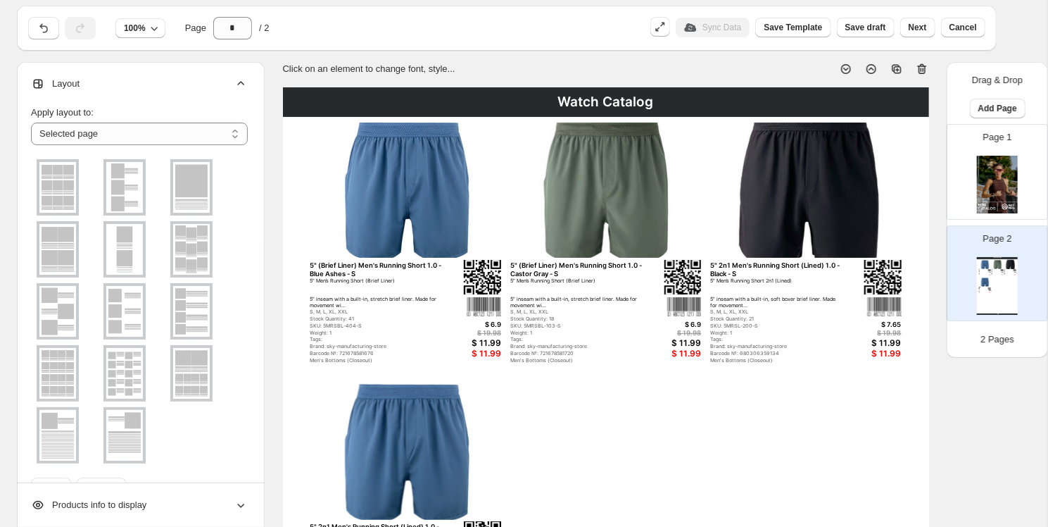
click at [240, 83] on icon at bounding box center [241, 84] width 14 height 14
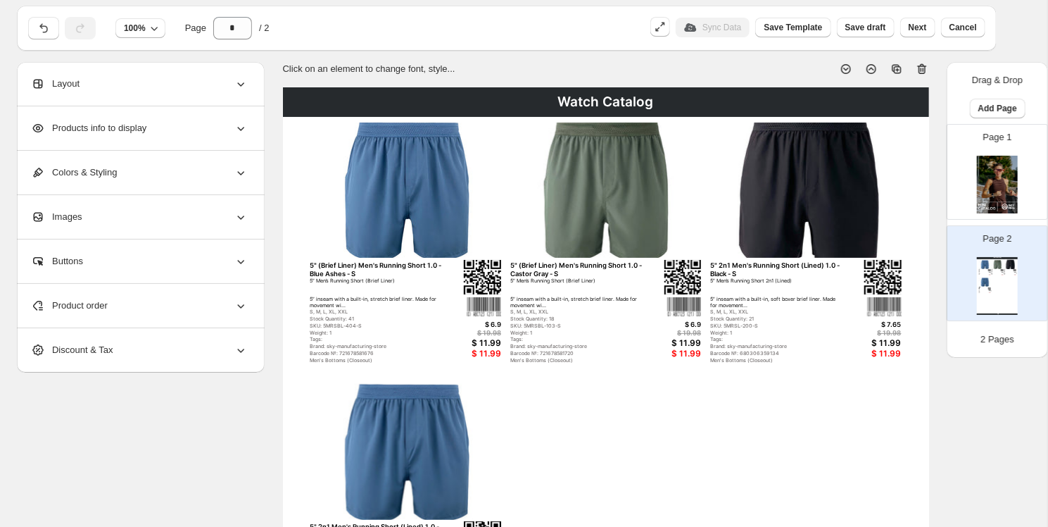
click at [249, 76] on div "**********" at bounding box center [141, 84] width 248 height 44
click at [243, 78] on icon at bounding box center [241, 84] width 14 height 14
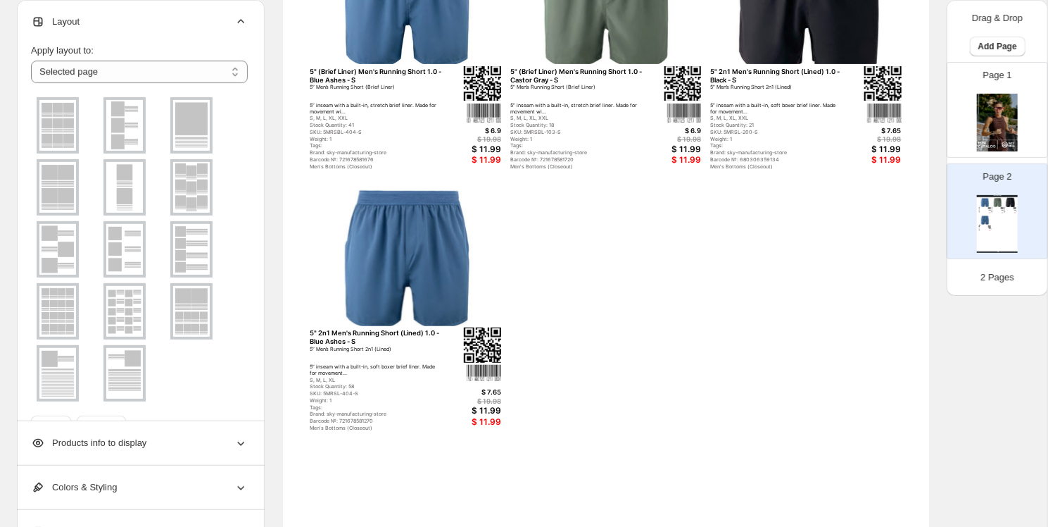
scroll to position [231, 0]
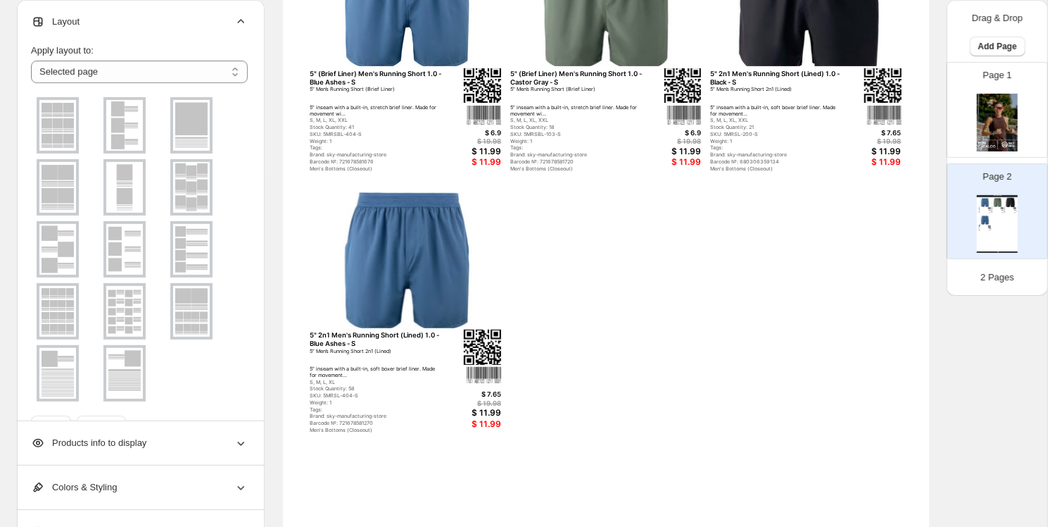
click at [54, 313] on img at bounding box center [57, 311] width 37 height 51
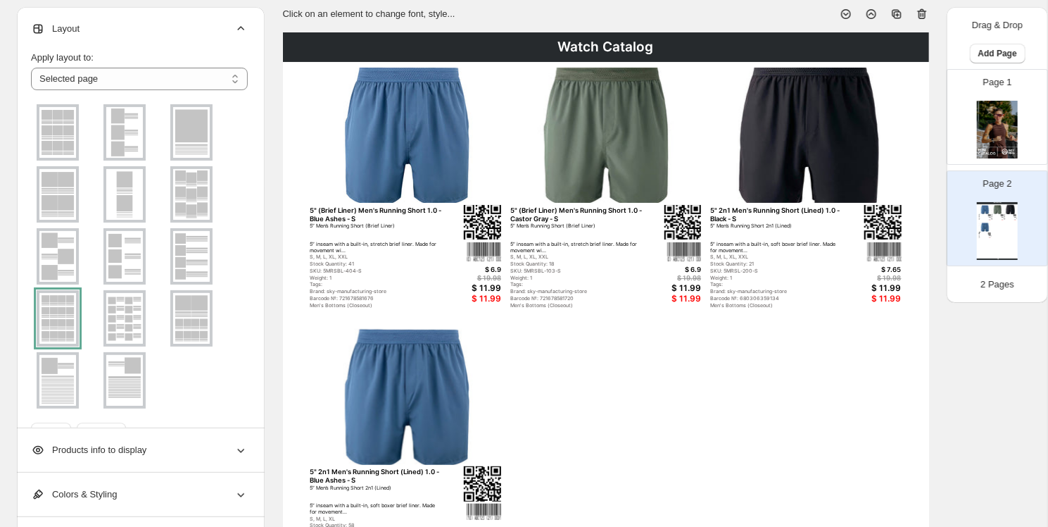
scroll to position [90, 0]
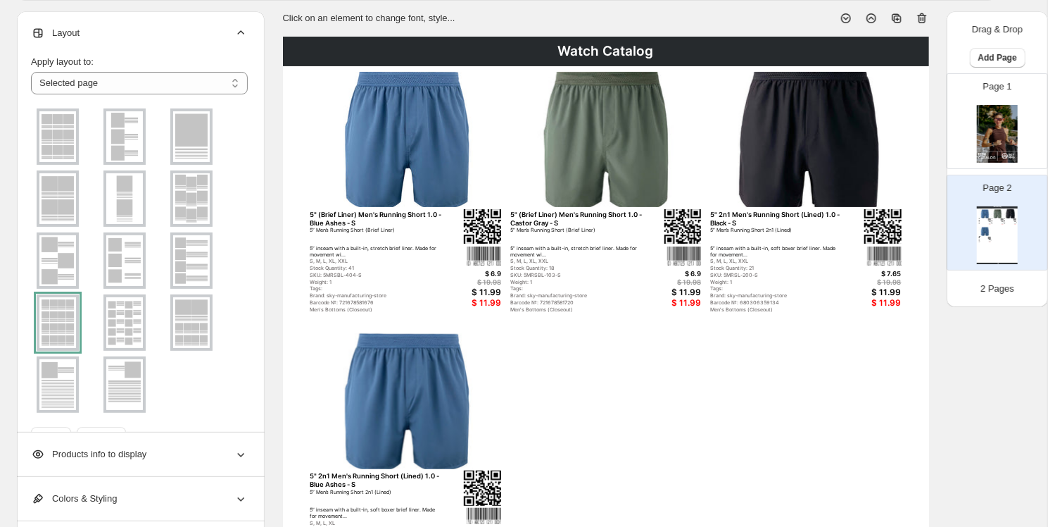
click at [198, 1] on div "**********" at bounding box center [518, 434] width 1025 height 981
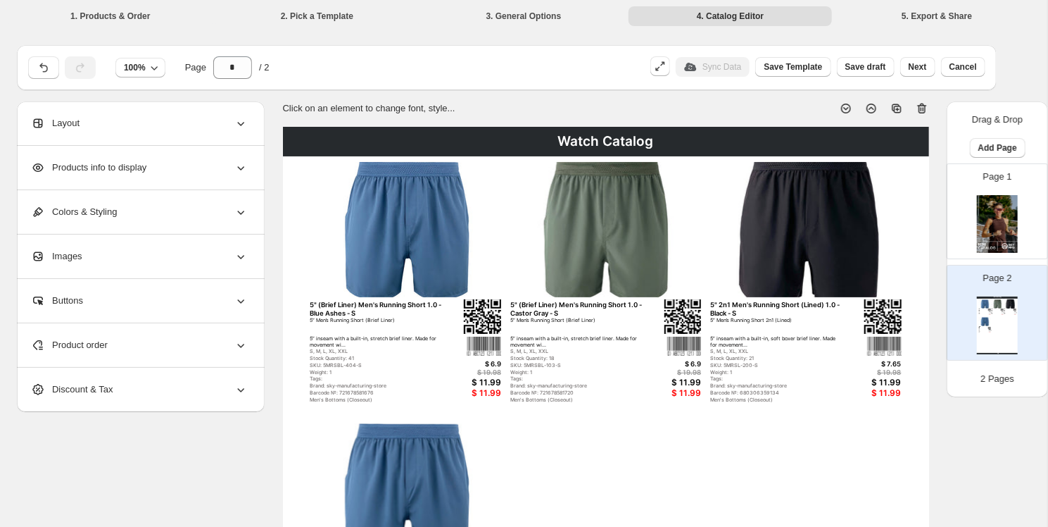
click at [240, 120] on icon at bounding box center [241, 123] width 14 height 14
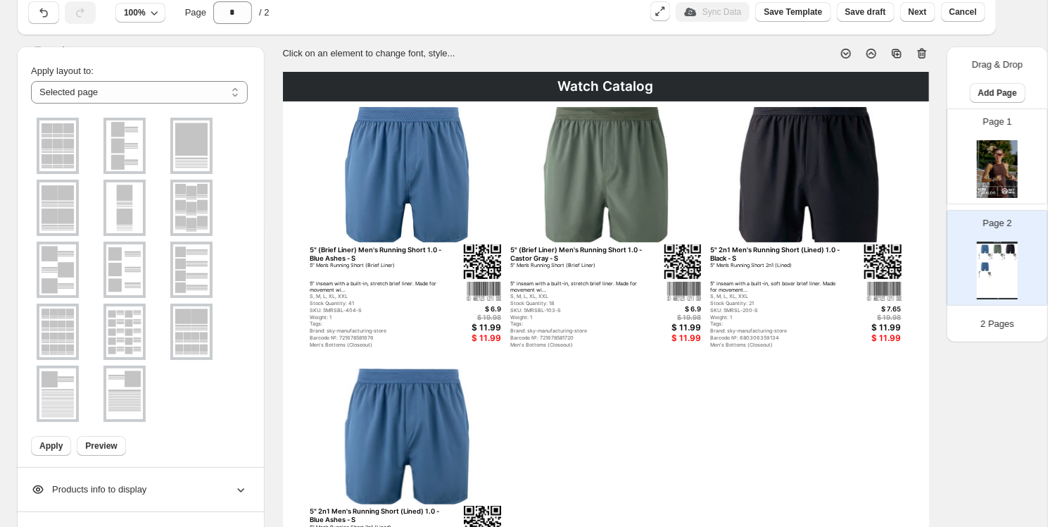
scroll to position [45, 0]
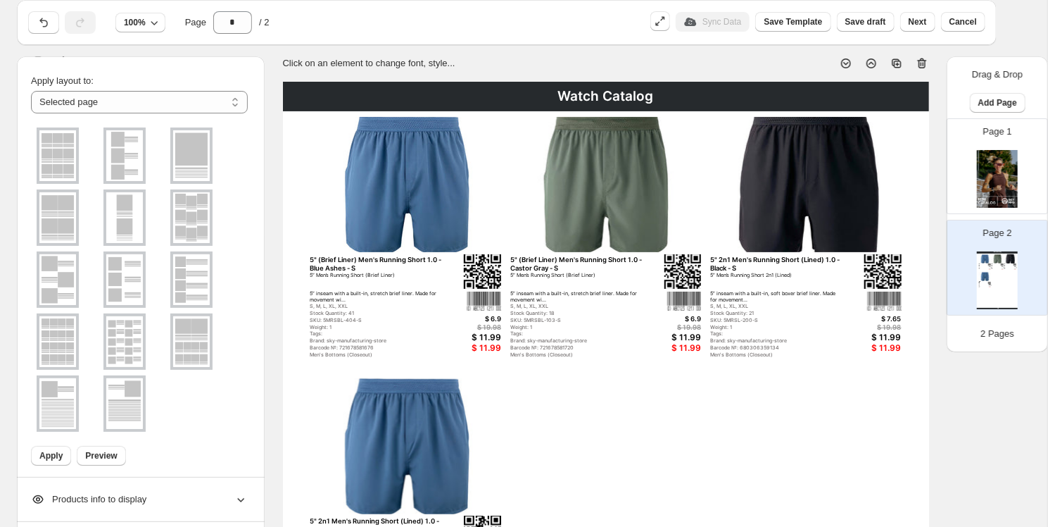
click at [56, 320] on img at bounding box center [57, 341] width 37 height 51
click at [50, 435] on span "Apply" at bounding box center [50, 455] width 23 height 11
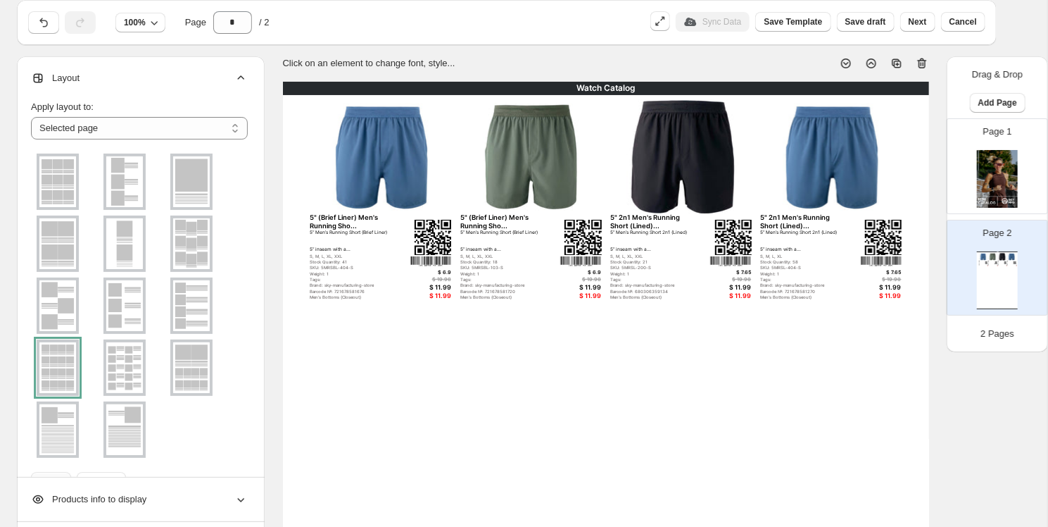
scroll to position [0, 0]
click at [241, 75] on icon at bounding box center [241, 78] width 14 height 14
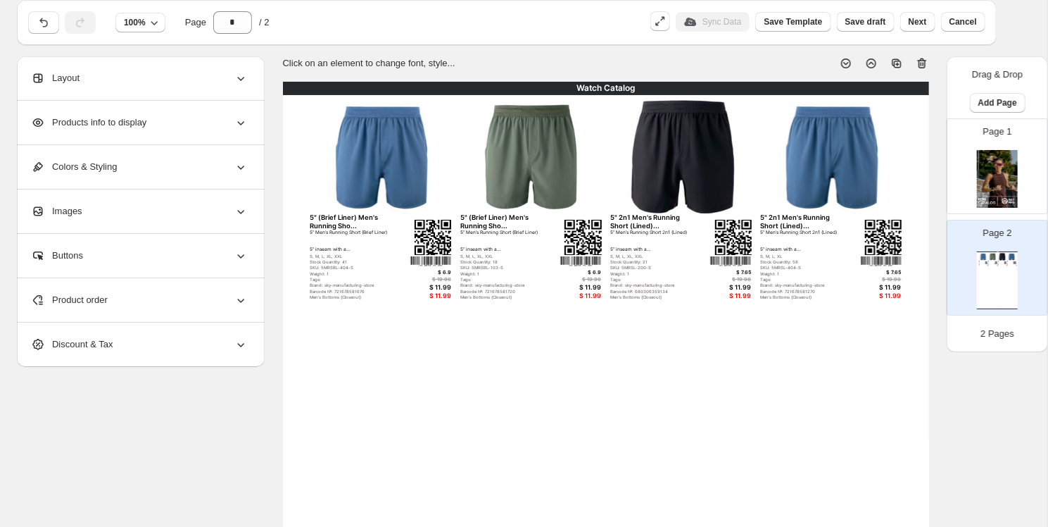
click at [244, 120] on icon at bounding box center [241, 122] width 14 height 14
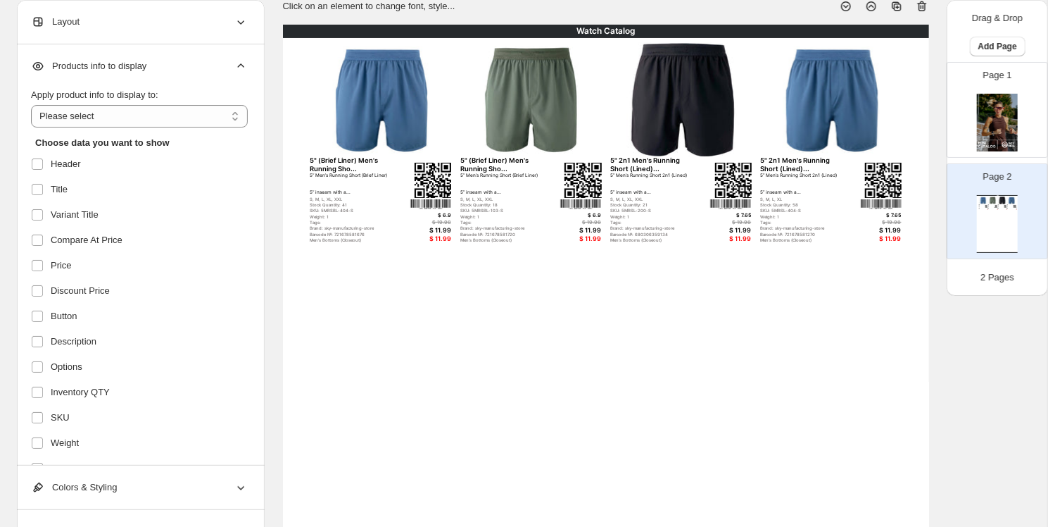
scroll to position [100, 0]
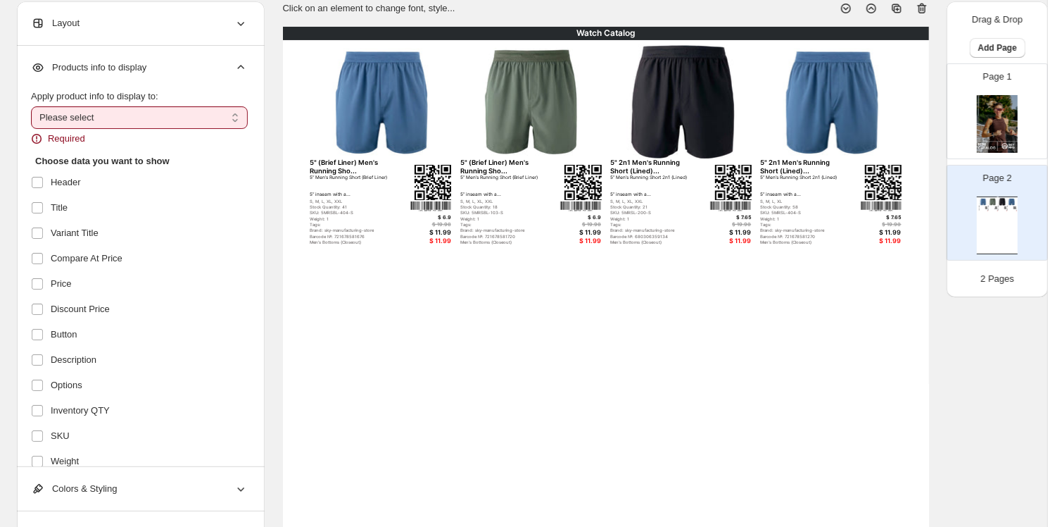
select select "*********"
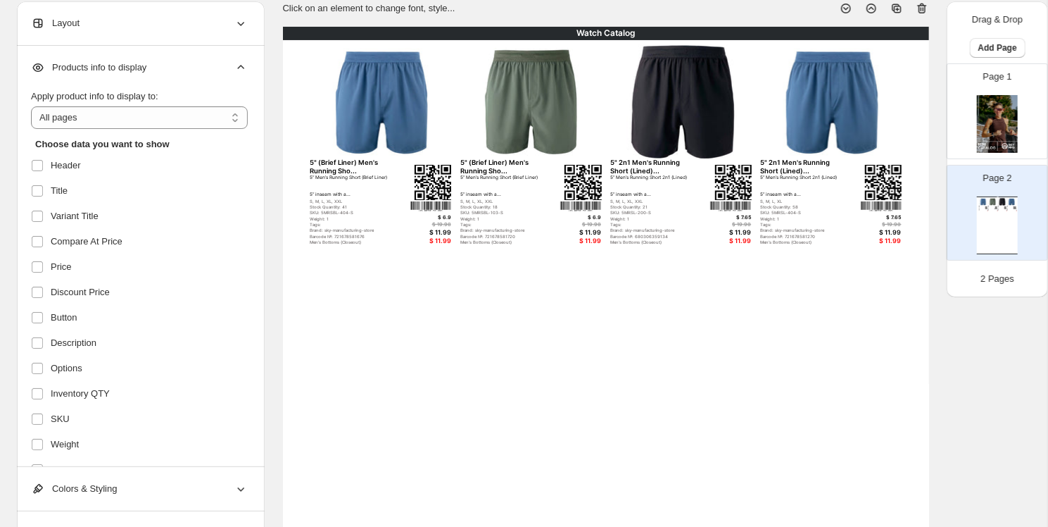
click at [39, 228] on ul "Header Title Variant Title Compare At Price Price Discount Price Button Descrip…" at bounding box center [137, 406] width 213 height 504
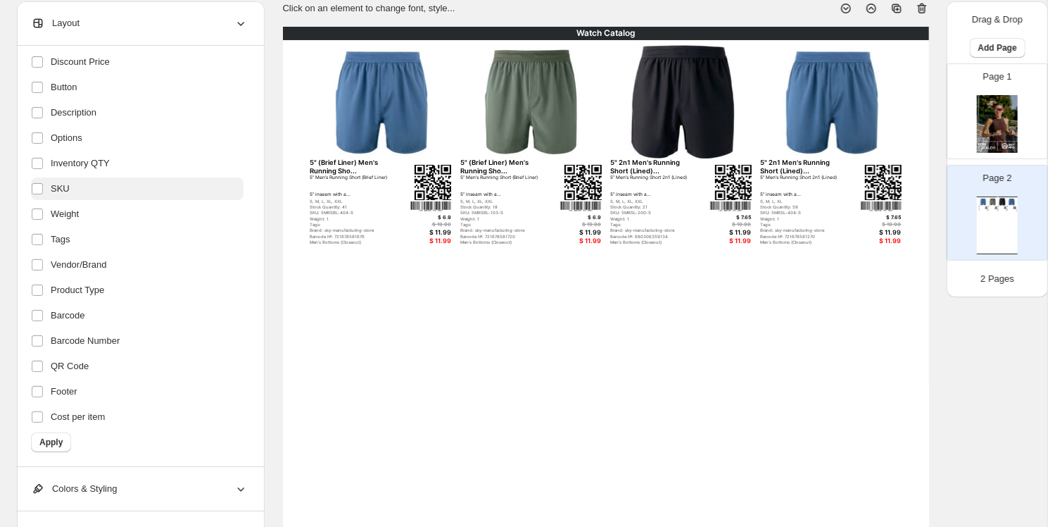
scroll to position [229, 0]
click at [55, 435] on span "Apply" at bounding box center [50, 443] width 23 height 11
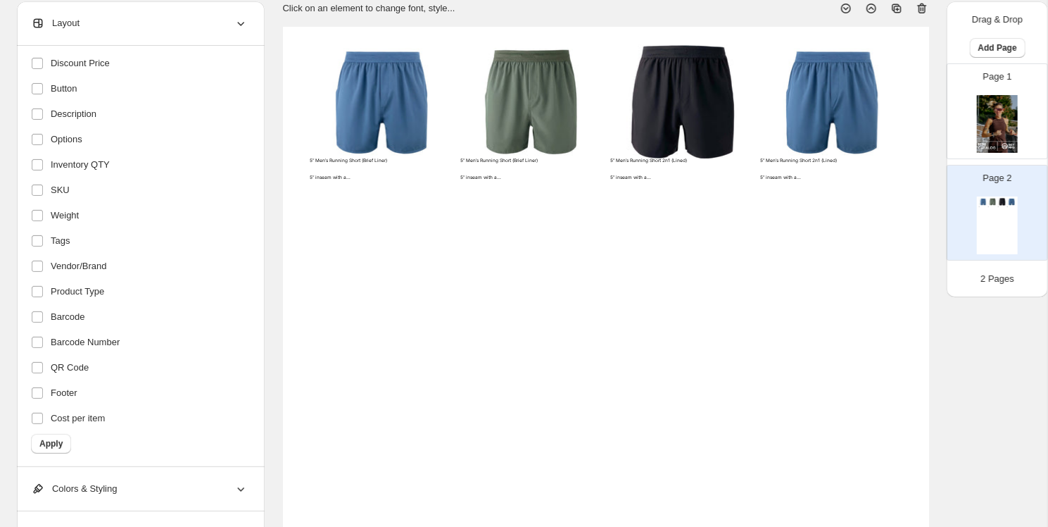
click at [241, 22] on icon at bounding box center [241, 23] width 14 height 14
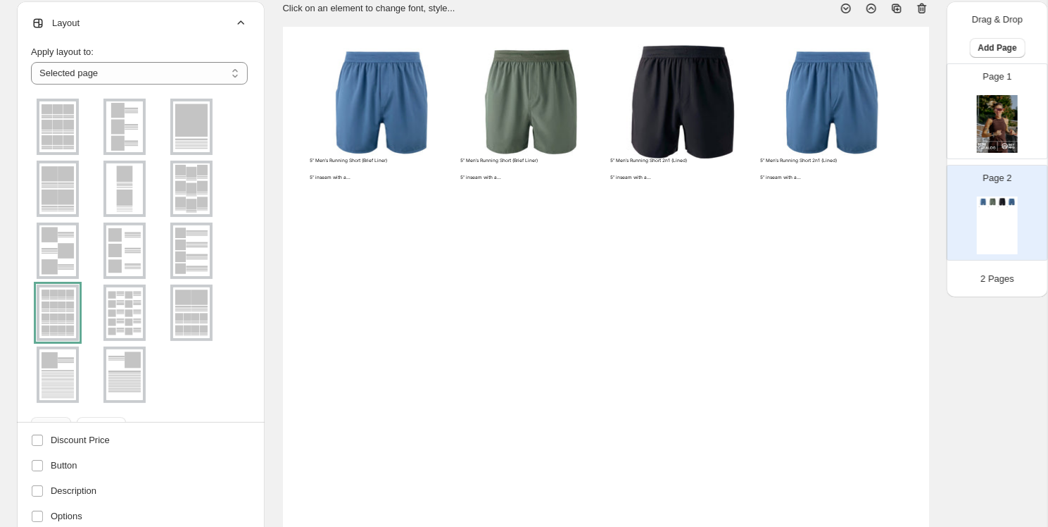
click at [241, 22] on icon at bounding box center [241, 23] width 14 height 14
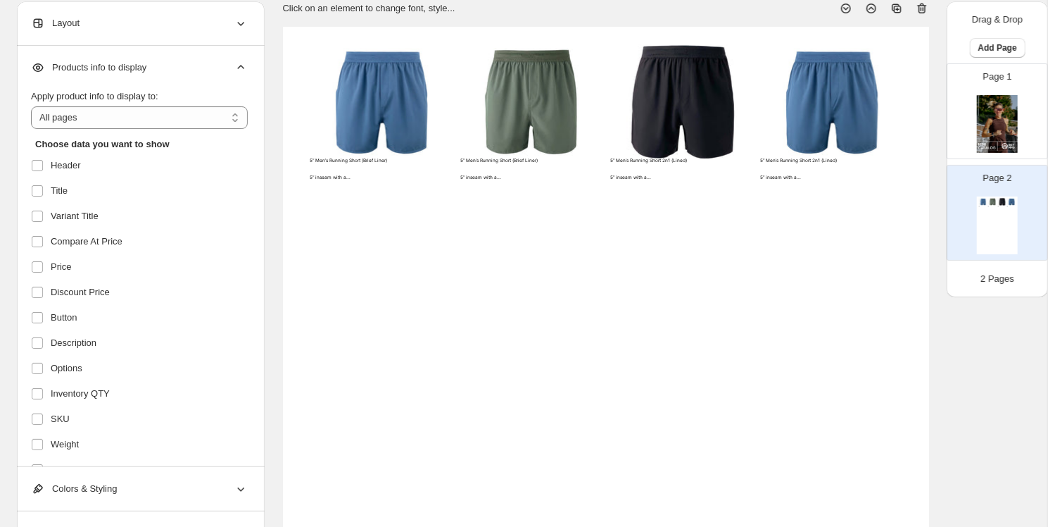
scroll to position [0, 0]
click at [241, 69] on icon at bounding box center [241, 68] width 14 height 14
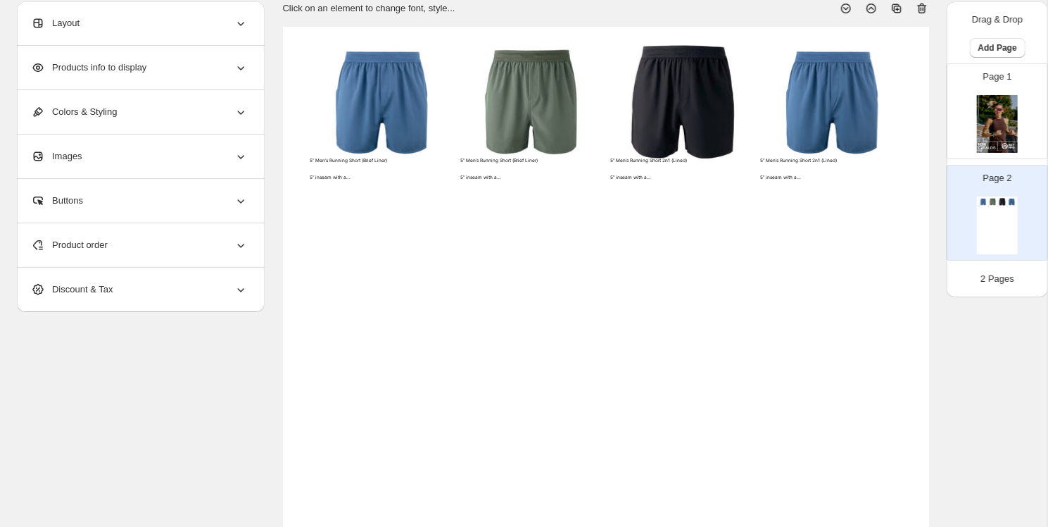
click at [245, 109] on icon at bounding box center [241, 112] width 14 height 14
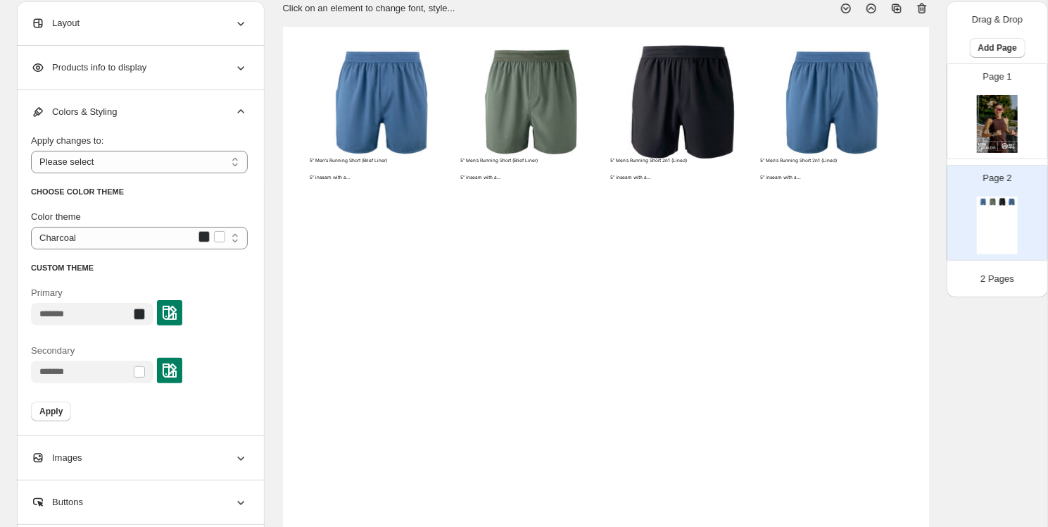
click at [242, 108] on icon at bounding box center [241, 112] width 14 height 14
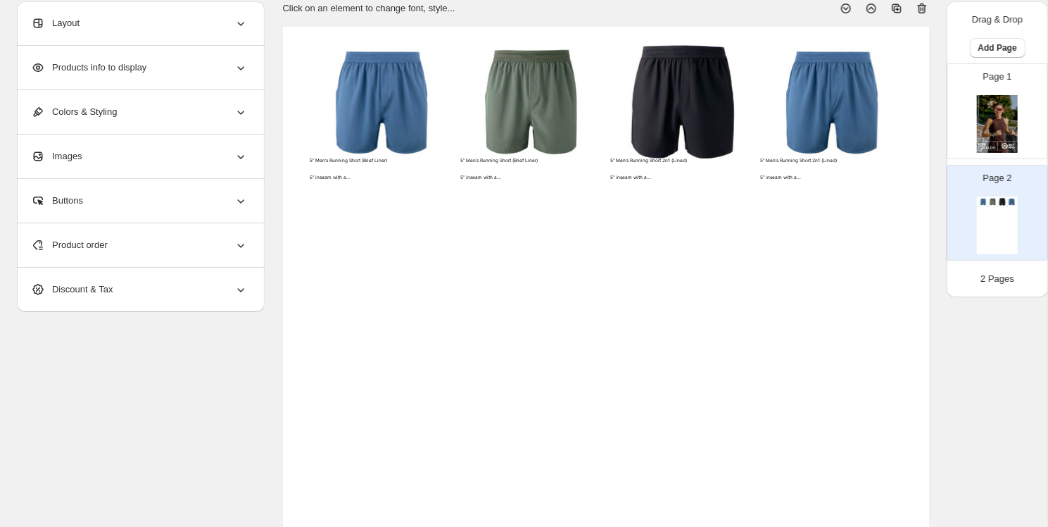
click at [241, 158] on icon at bounding box center [241, 156] width 14 height 14
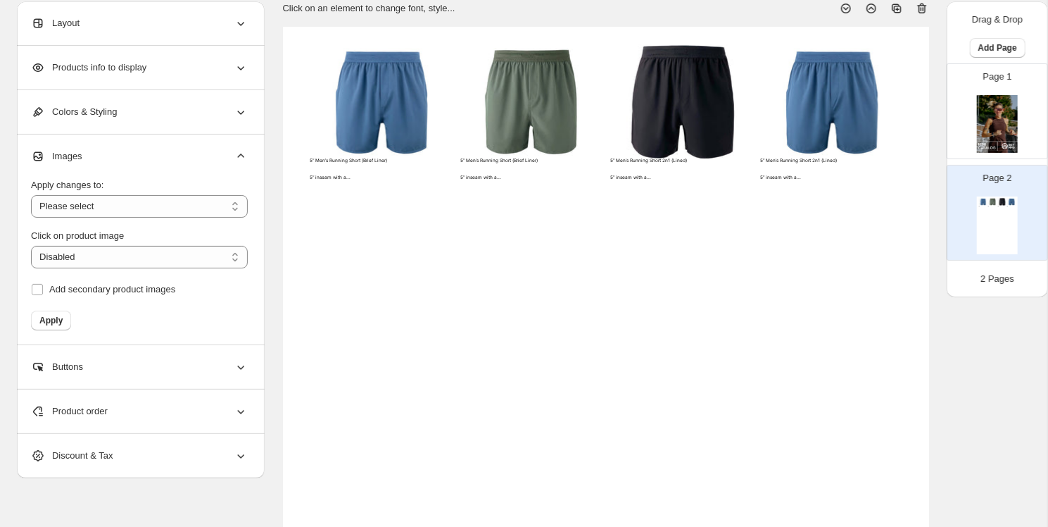
click at [241, 158] on icon at bounding box center [241, 156] width 14 height 14
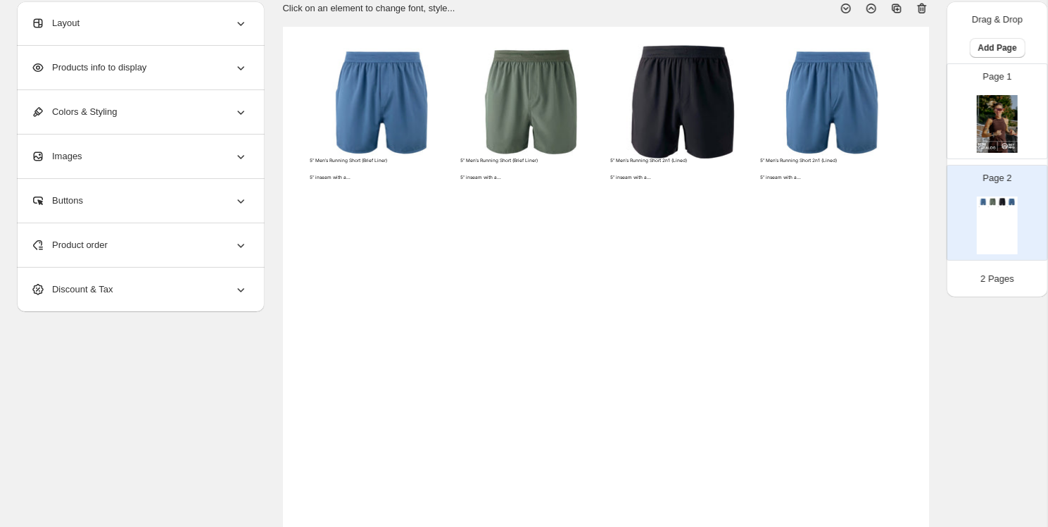
click at [238, 158] on icon at bounding box center [241, 156] width 14 height 14
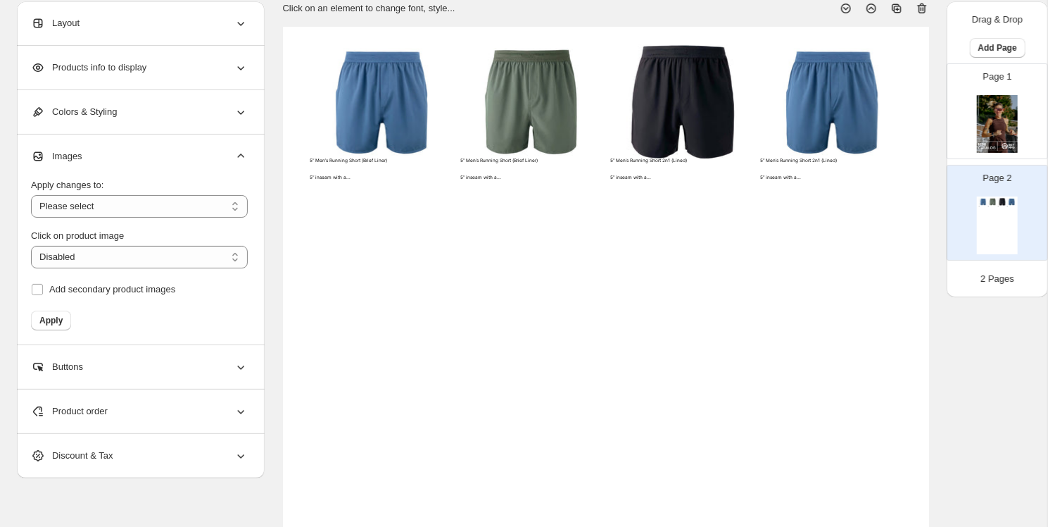
click at [237, 154] on icon at bounding box center [241, 156] width 14 height 14
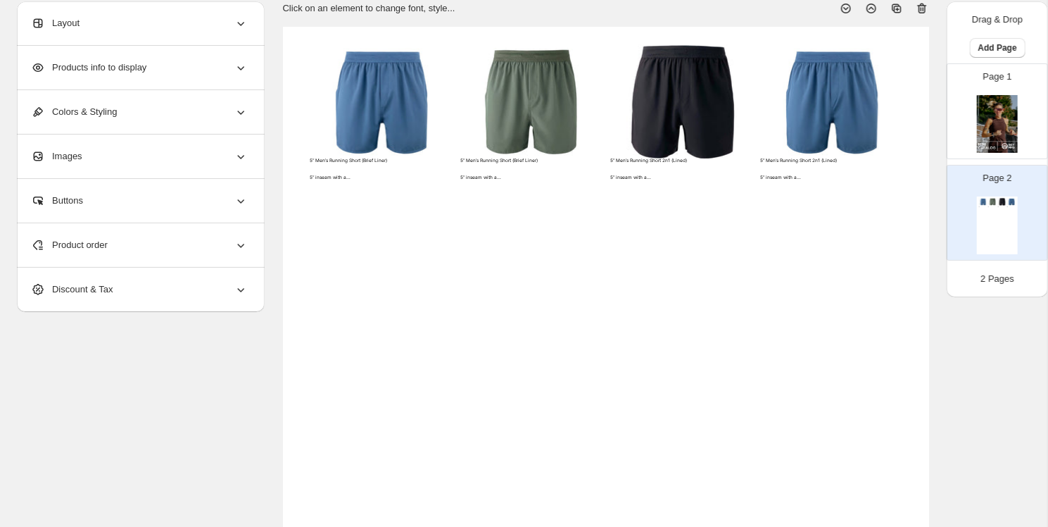
click at [242, 200] on icon at bounding box center [241, 201] width 14 height 14
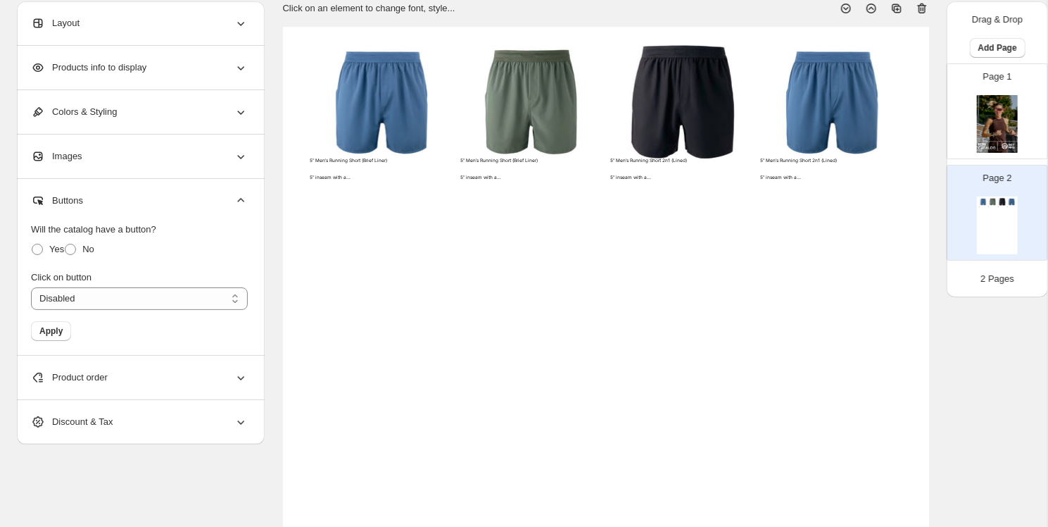
click at [242, 201] on icon at bounding box center [241, 201] width 14 height 14
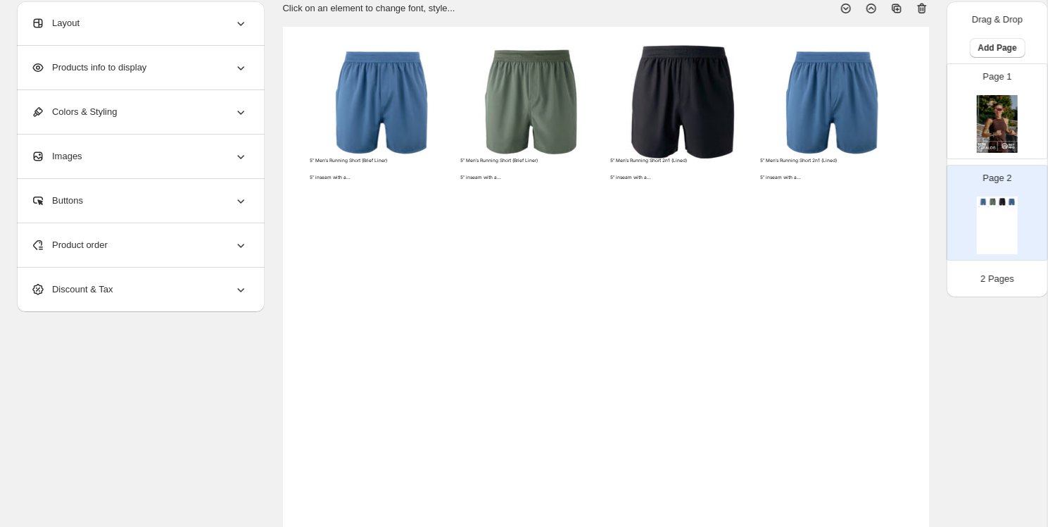
click at [242, 241] on icon at bounding box center [241, 245] width 14 height 14
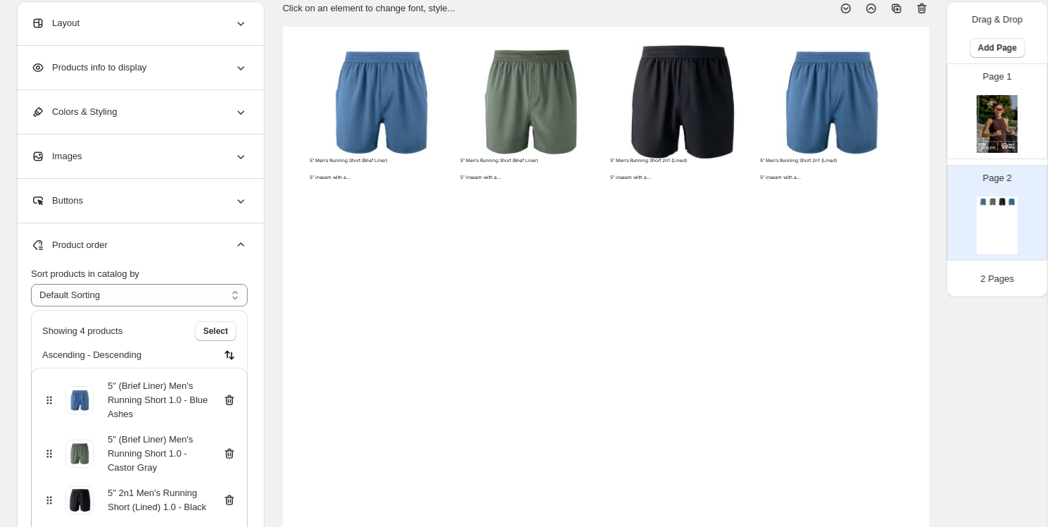
click at [242, 242] on icon at bounding box center [241, 245] width 14 height 14
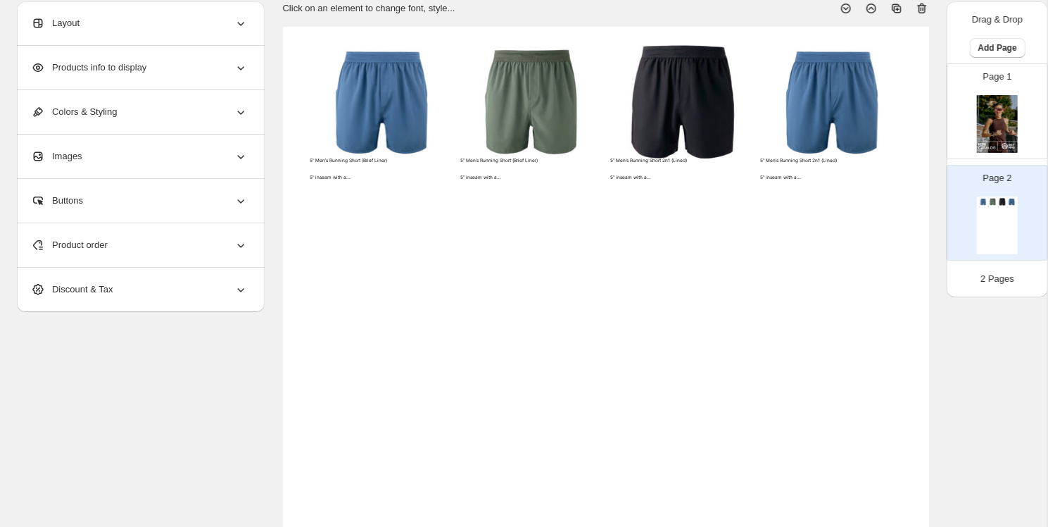
click at [239, 246] on icon at bounding box center [241, 245] width 14 height 14
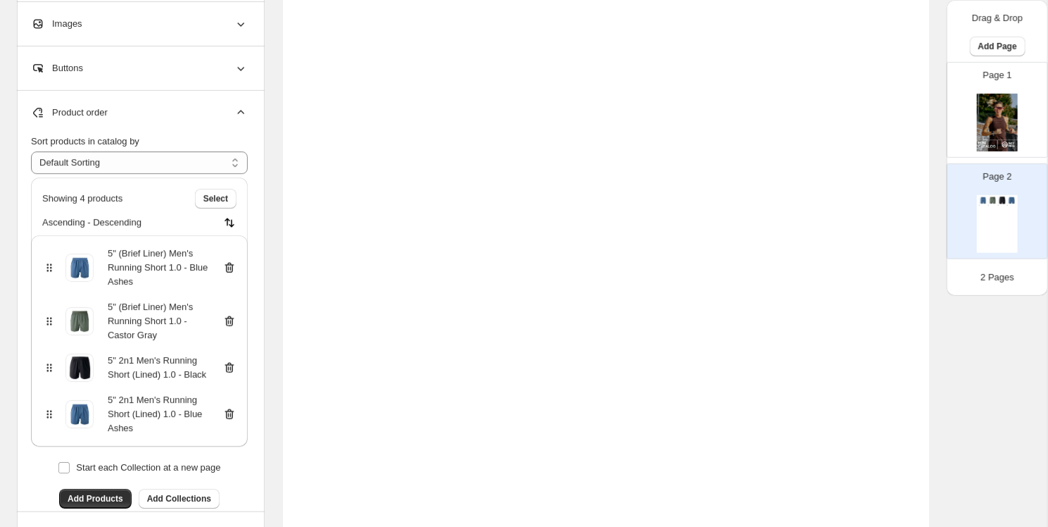
click at [241, 118] on icon at bounding box center [241, 113] width 14 height 14
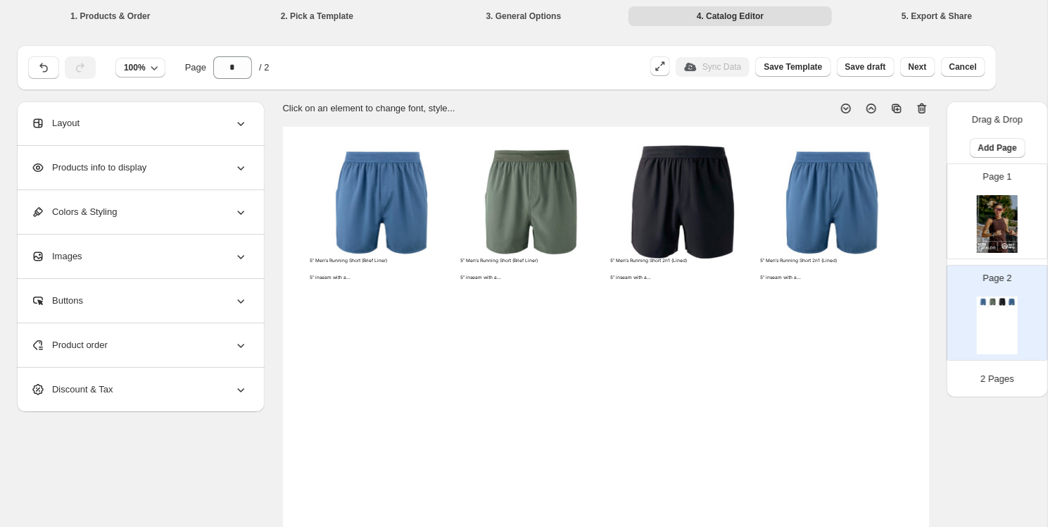
click at [383, 179] on img at bounding box center [380, 201] width 141 height 114
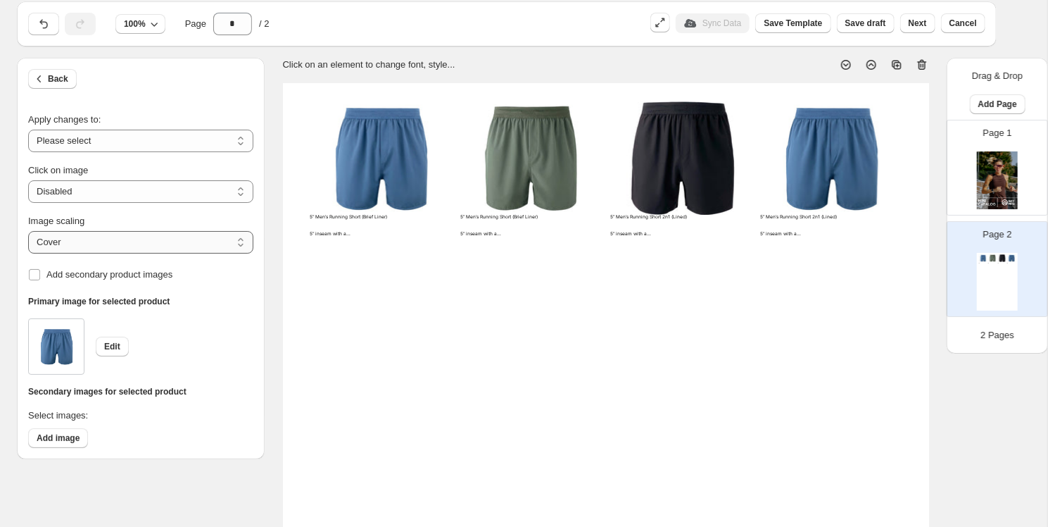
scroll to position [57, 0]
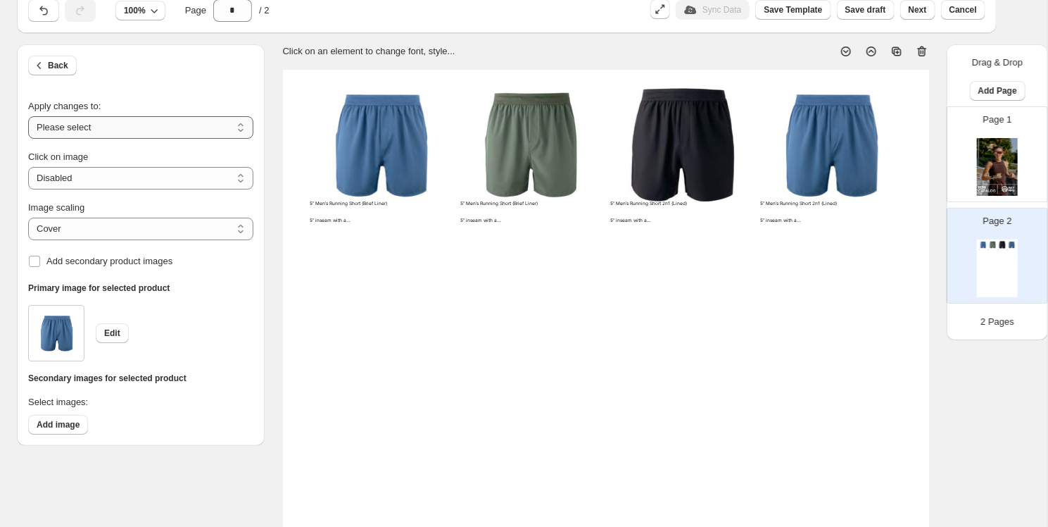
select select "**********"
select select "*******"
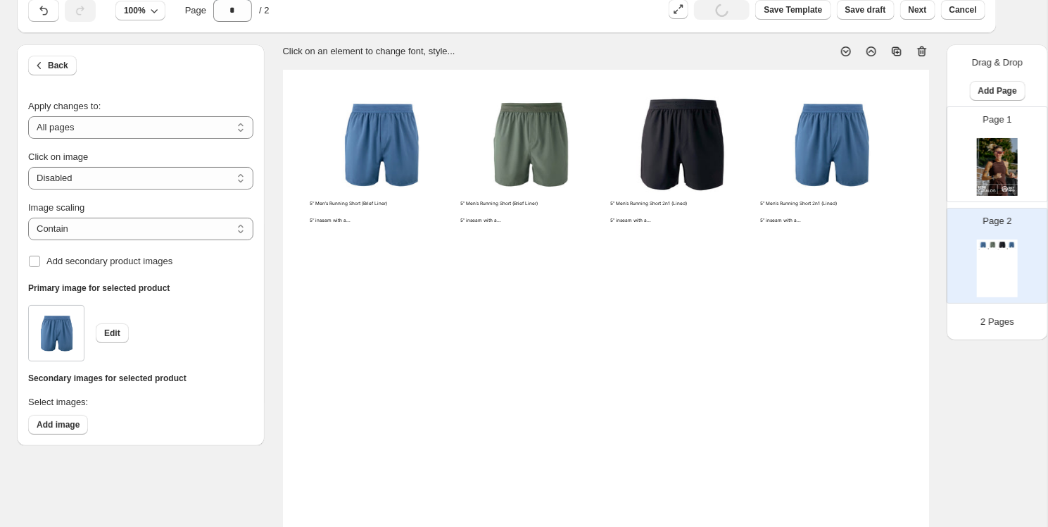
click at [275, 302] on section "Click on an element to change font, style... 5” Men’s Running Short (Brief Line…" at bounding box center [606, 475] width 682 height 862
click at [60, 58] on button "Back" at bounding box center [52, 66] width 49 height 20
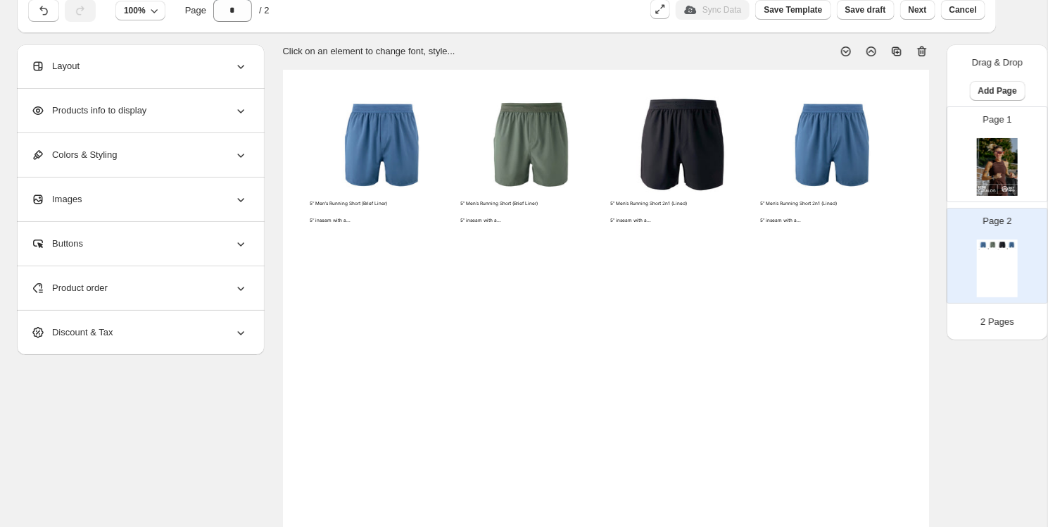
click at [351, 207] on div "5” Men’s Running Short (Brief Liner) 5” inseam with a..." at bounding box center [351, 212] width 82 height 22
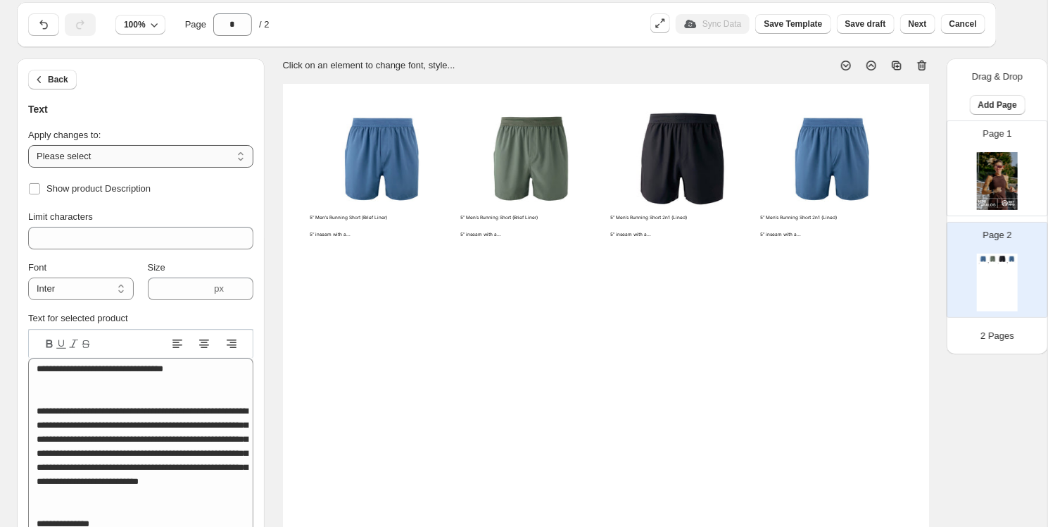
scroll to position [42, 0]
select select "**********"
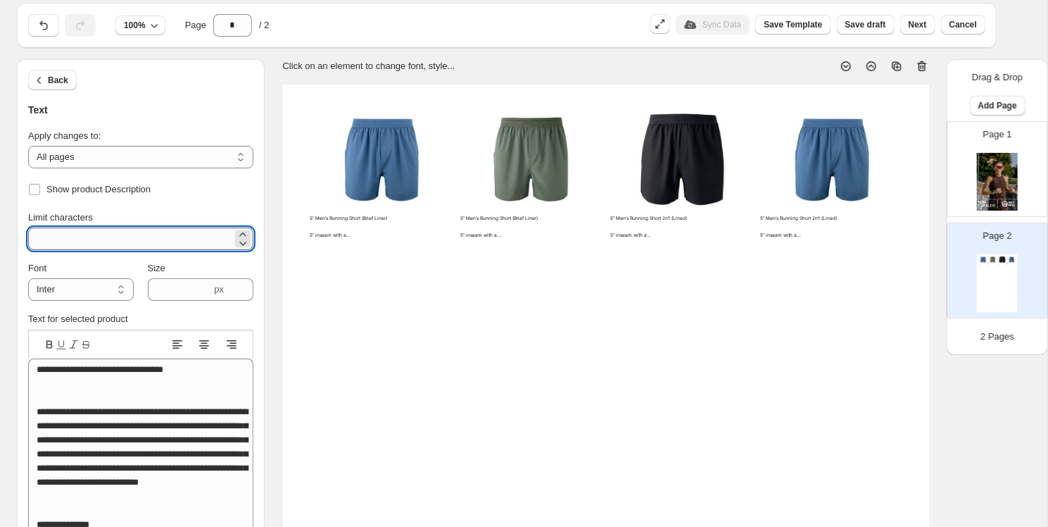
click at [82, 237] on input "**" at bounding box center [130, 238] width 204 height 23
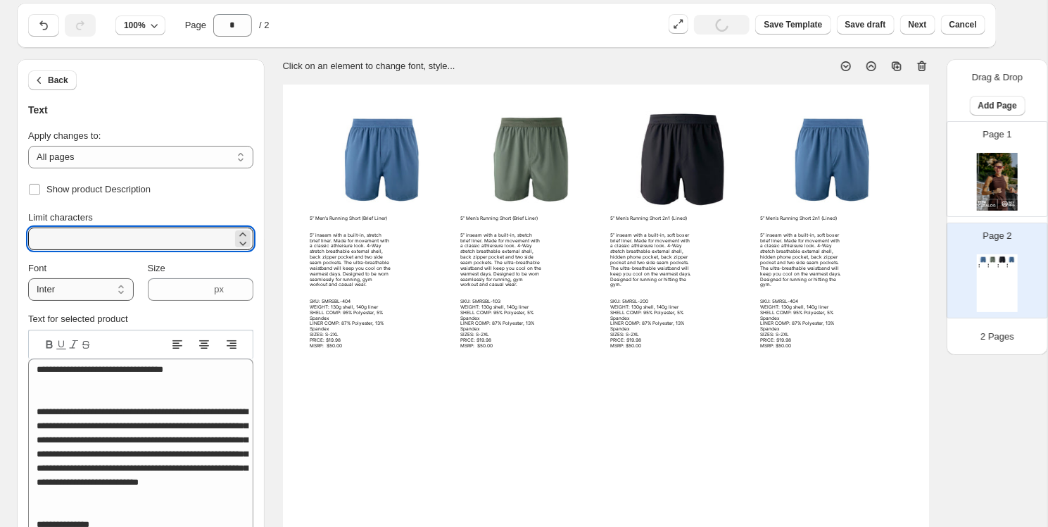
type input "******"
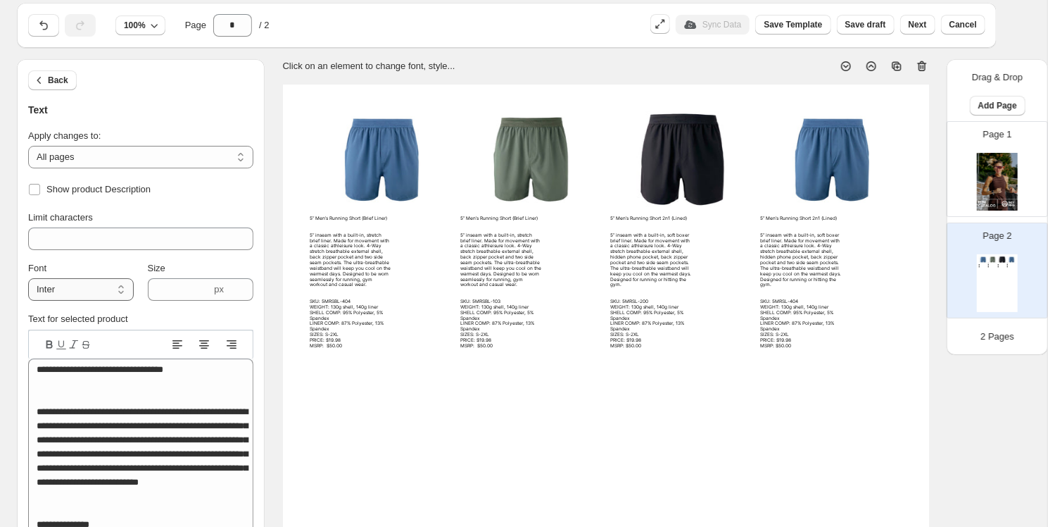
select select "**********"
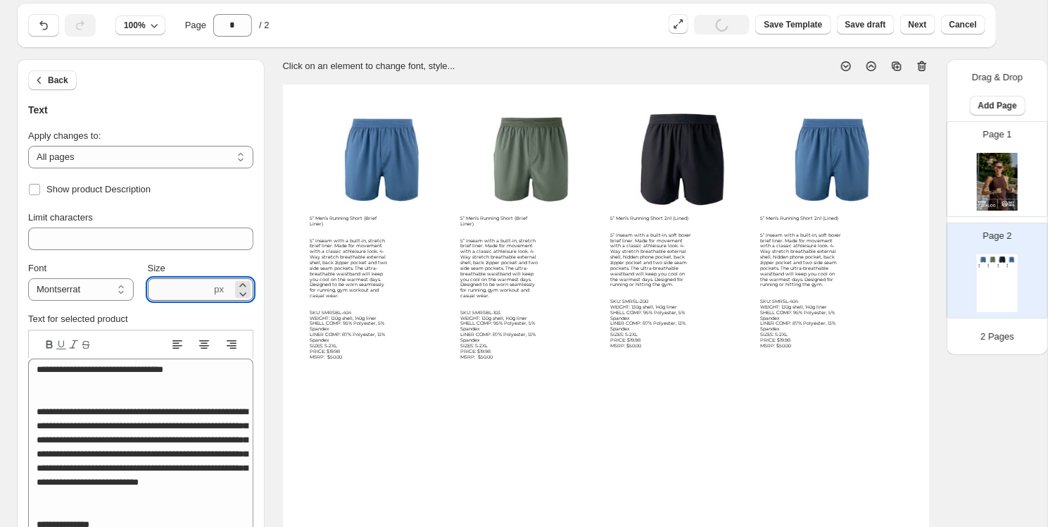
click at [167, 292] on input "***" at bounding box center [180, 289] width 64 height 23
type input "***"
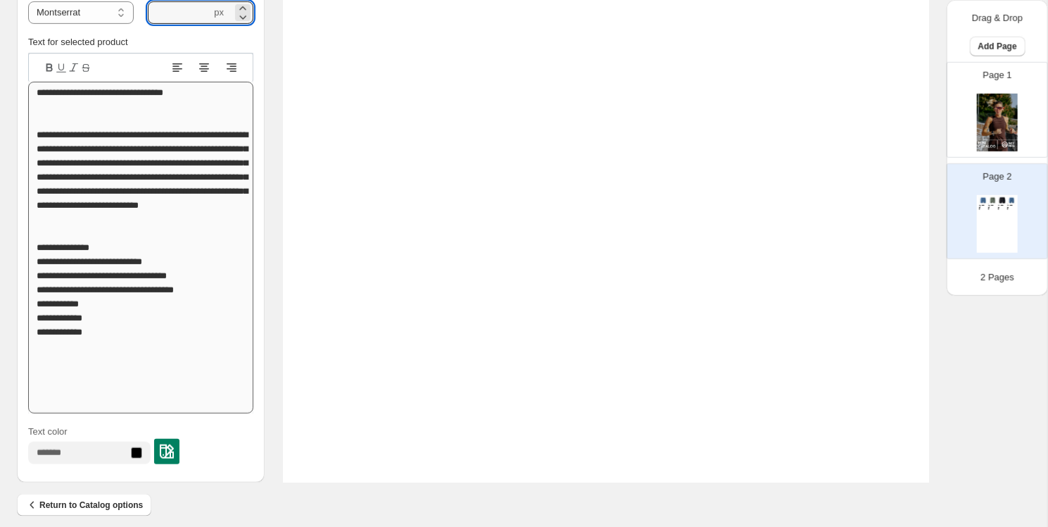
scroll to position [477, 0]
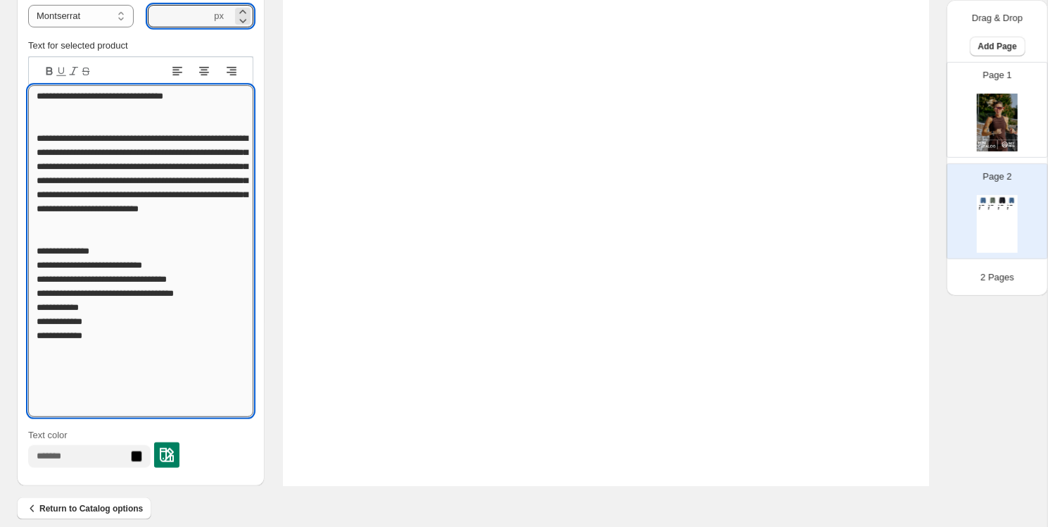
click at [124, 201] on textarea "**********" at bounding box center [140, 251] width 225 height 332
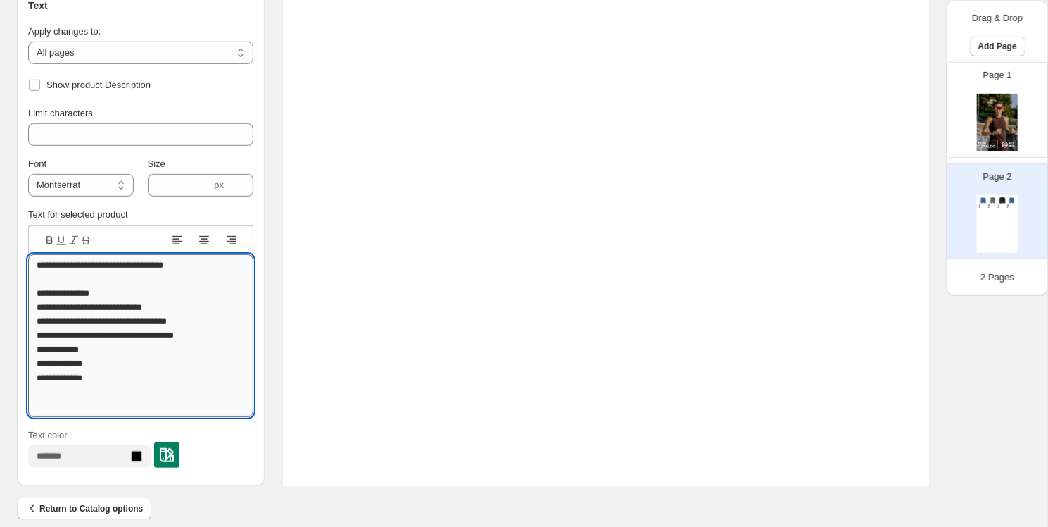
click at [116, 409] on textarea "**********" at bounding box center [140, 335] width 225 height 163
click at [46, 238] on icon at bounding box center [49, 240] width 6 height 8
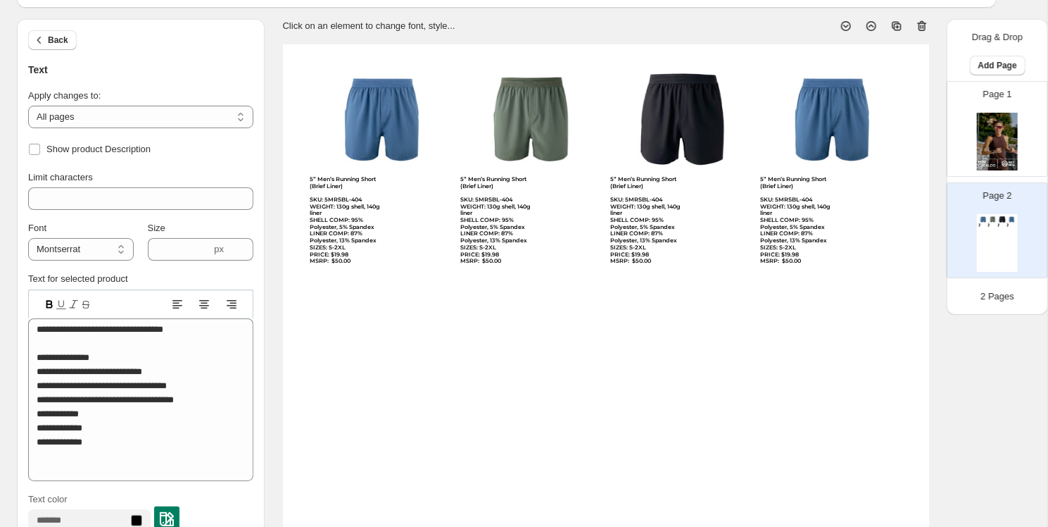
scroll to position [80, 0]
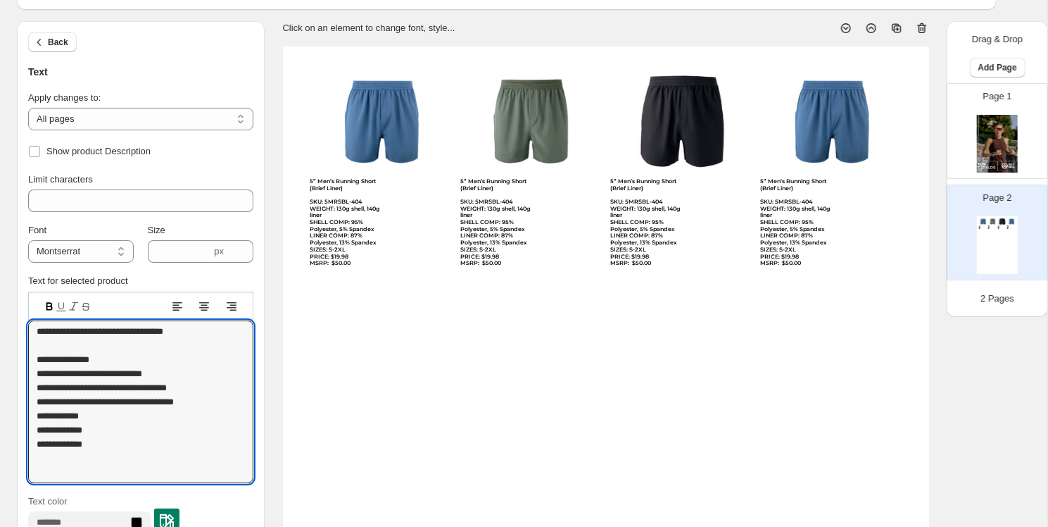
drag, startPoint x: 233, startPoint y: 405, endPoint x: 25, endPoint y: 375, distance: 209.9
click at [25, 375] on div "**********" at bounding box center [141, 359] width 248 height 385
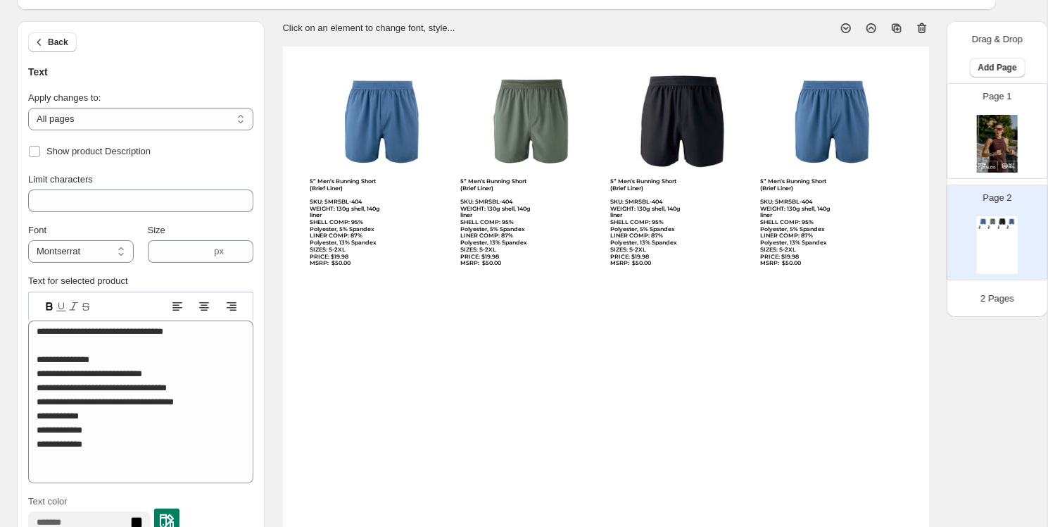
click at [25, 350] on div "**********" at bounding box center [141, 359] width 248 height 385
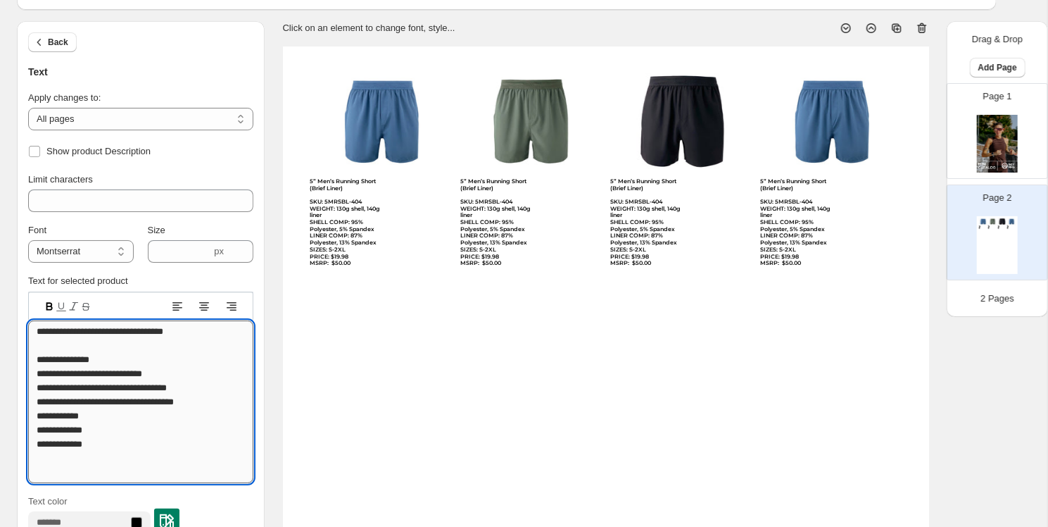
click at [101, 372] on textarea "**********" at bounding box center [140, 401] width 225 height 163
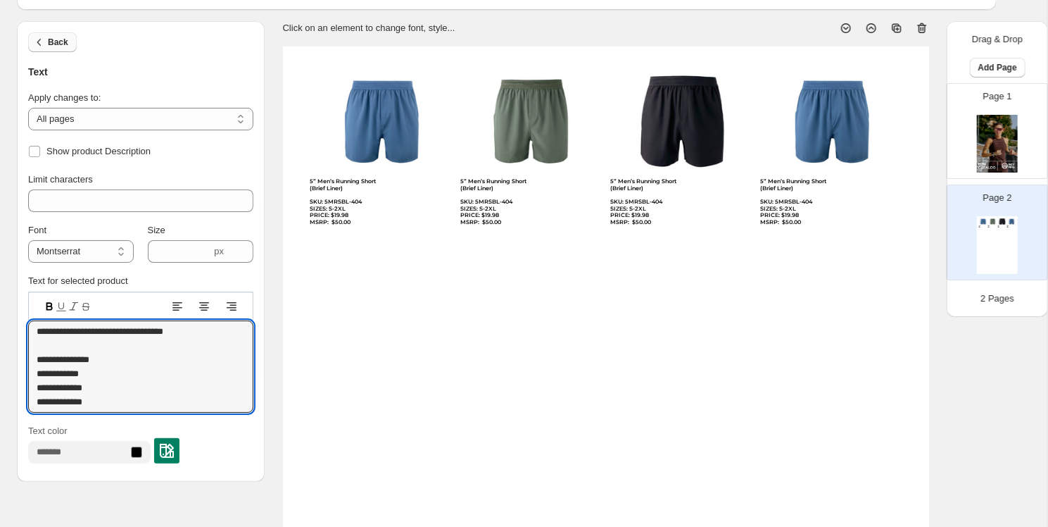
type textarea "**********"
click at [53, 39] on span "Back" at bounding box center [58, 42] width 20 height 11
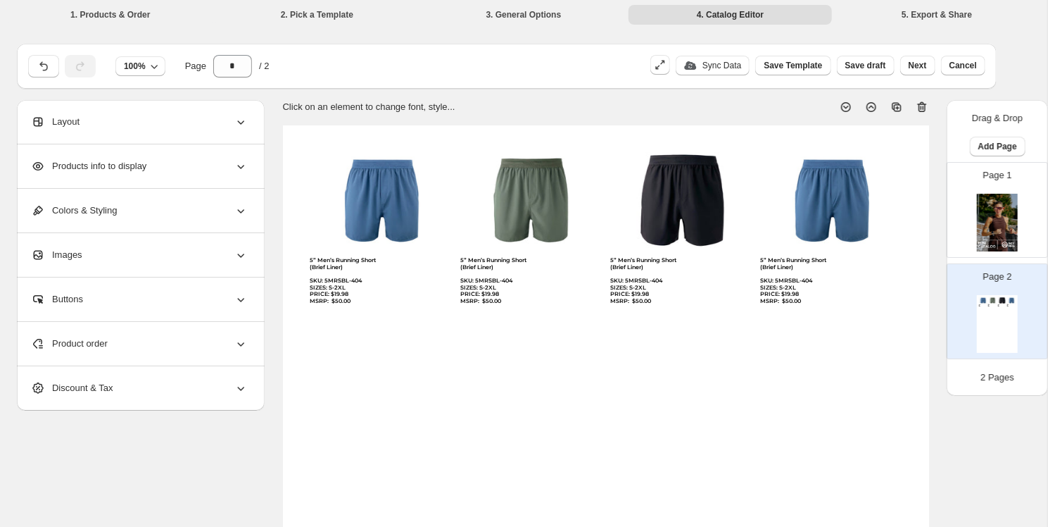
scroll to position [0, 0]
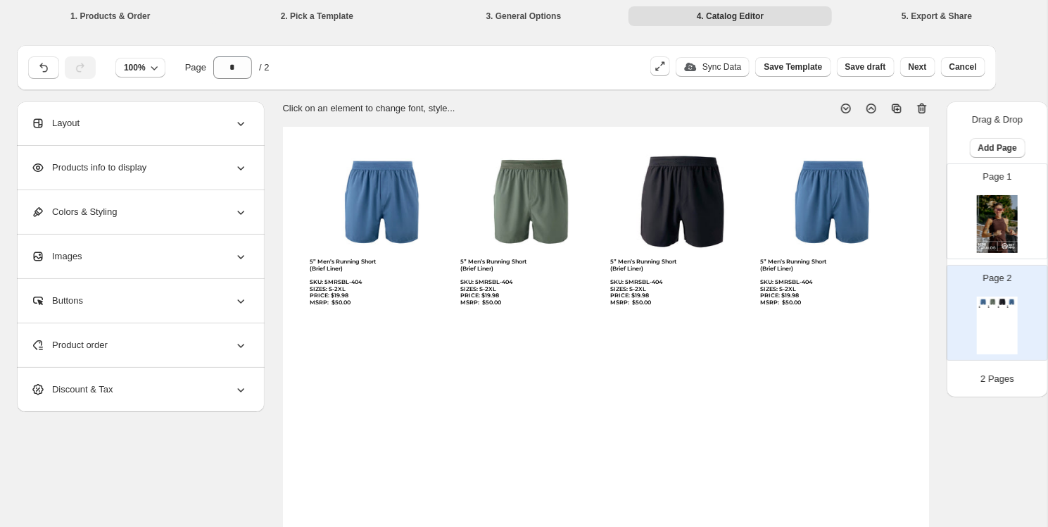
click at [865, 110] on icon at bounding box center [898, 110] width 4 height 4
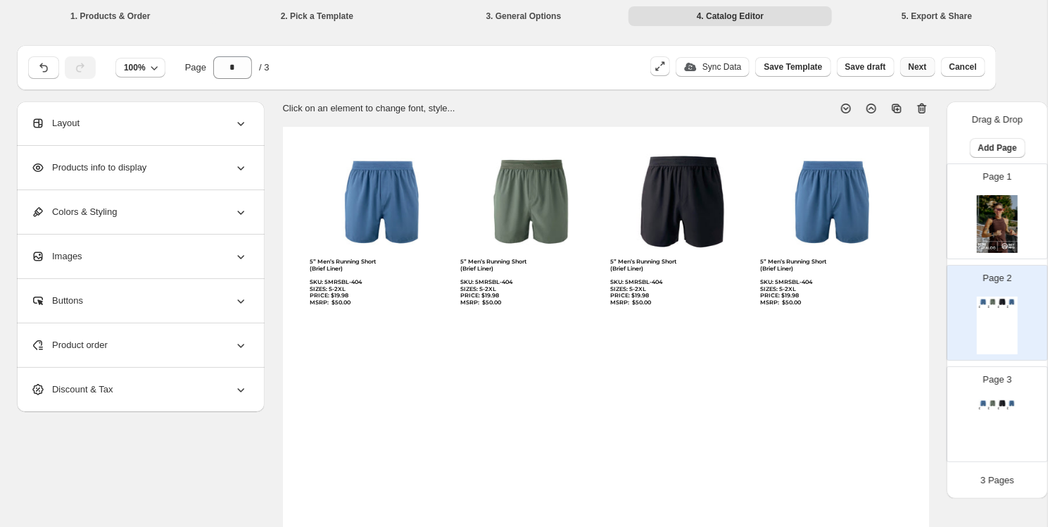
click at [865, 65] on span "Next" at bounding box center [918, 66] width 18 height 11
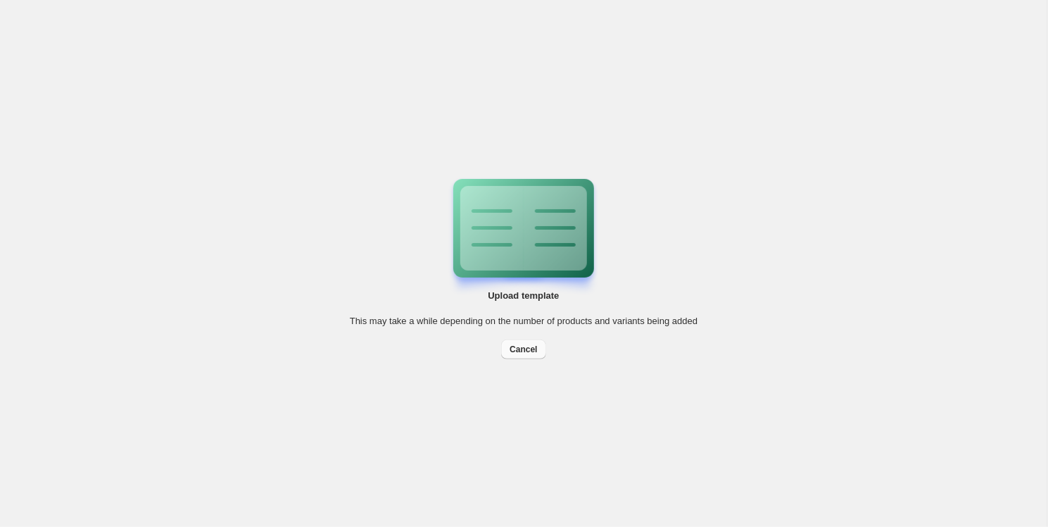
click at [515, 344] on button "Cancel" at bounding box center [523, 349] width 44 height 20
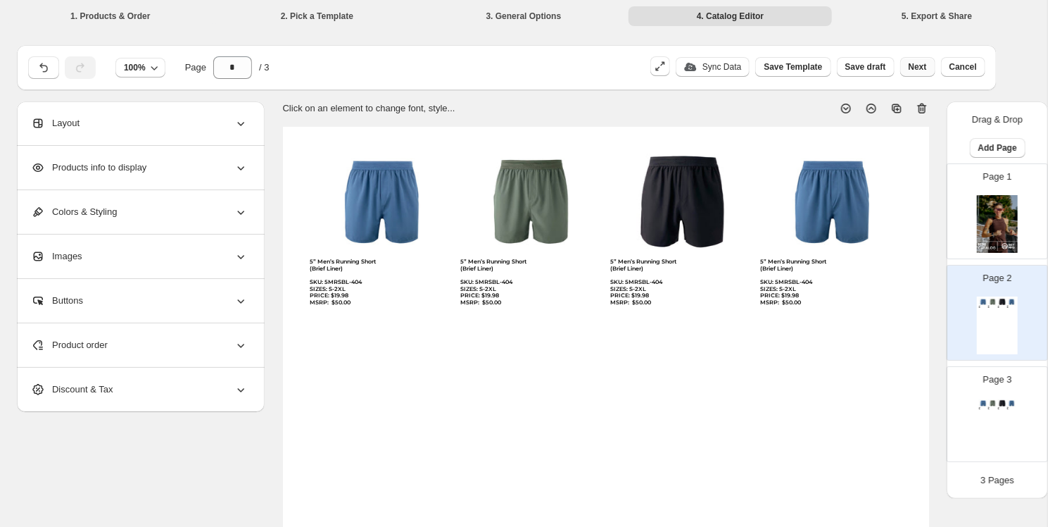
click at [865, 68] on span "Next" at bounding box center [918, 66] width 18 height 11
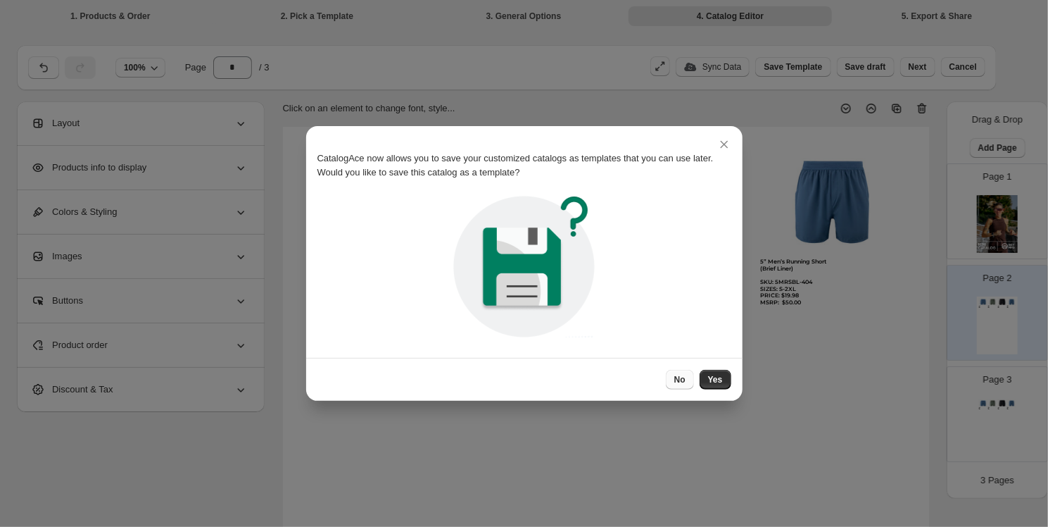
click at [673, 377] on button "No" at bounding box center [680, 380] width 28 height 20
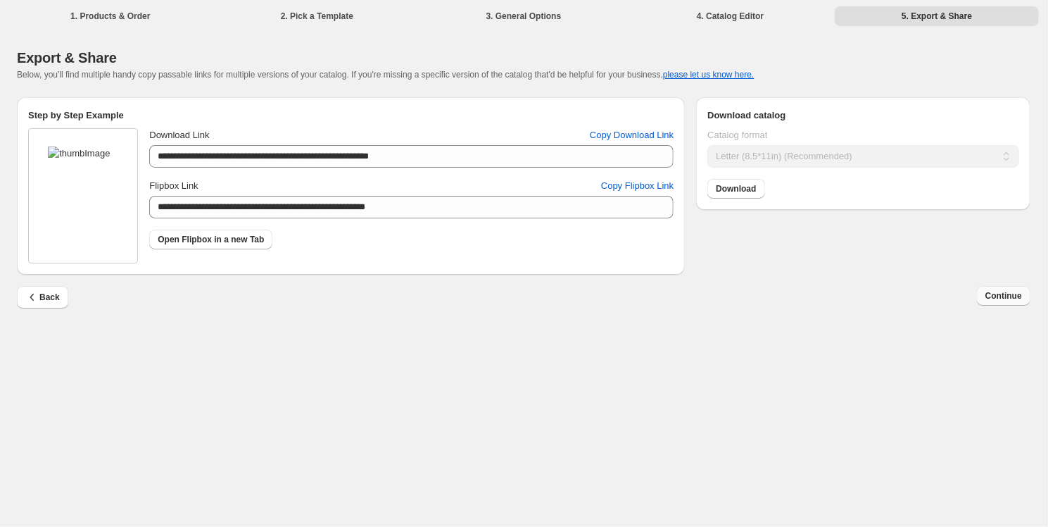
click at [865, 289] on button "Continue" at bounding box center [1004, 296] width 54 height 20
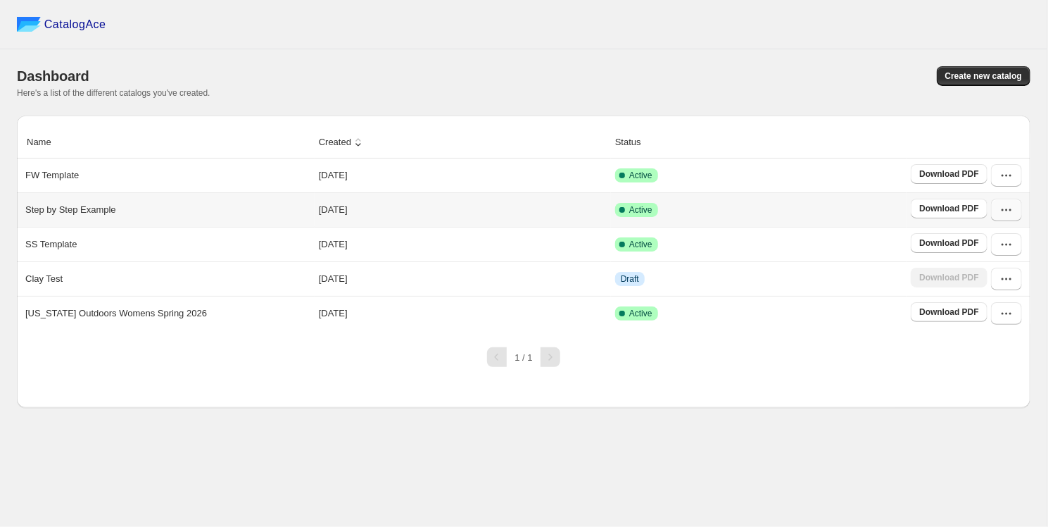
click at [865, 211] on icon "button" at bounding box center [1007, 210] width 14 height 14
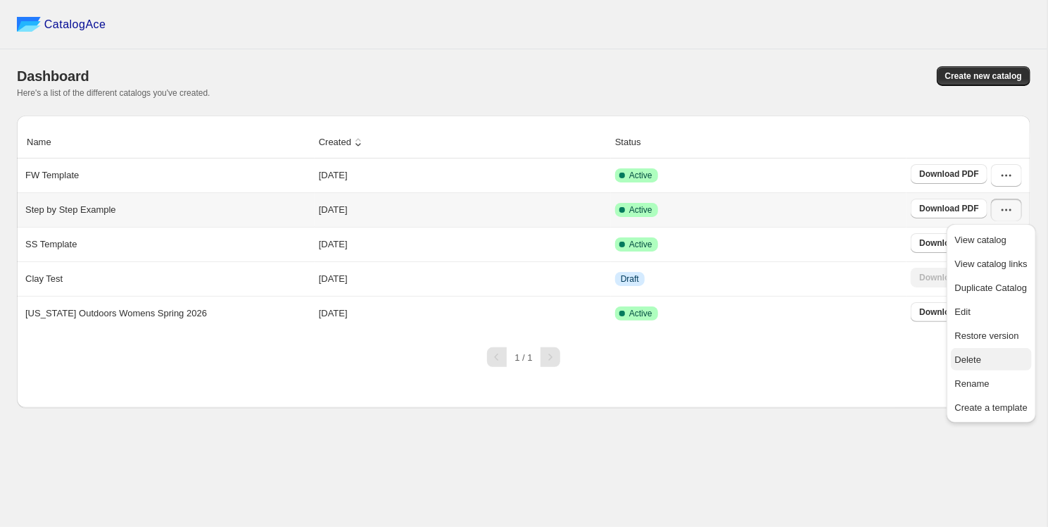
click at [865, 362] on span "Delete" at bounding box center [968, 359] width 27 height 11
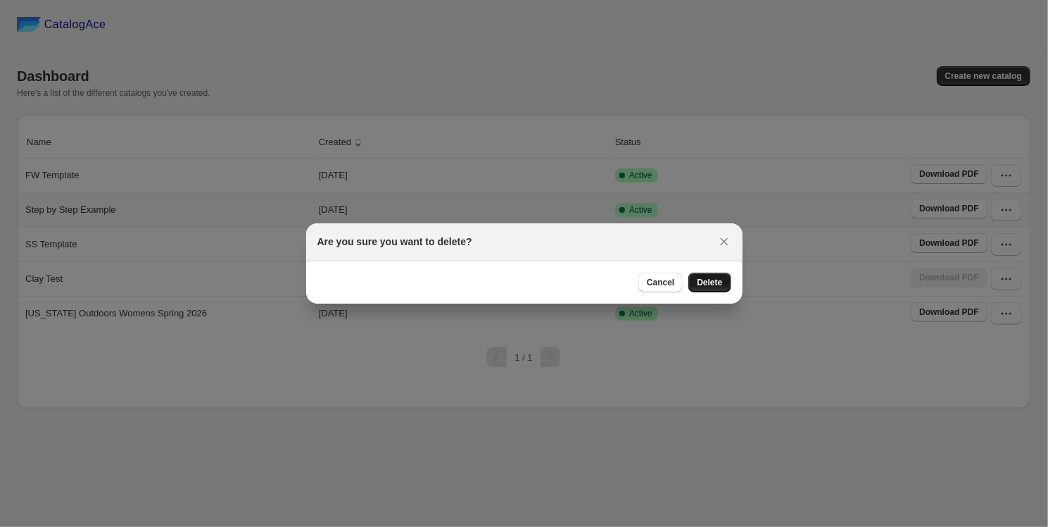
click at [725, 280] on button "Delete" at bounding box center [710, 282] width 42 height 20
